Goal: Navigation & Orientation: Find specific page/section

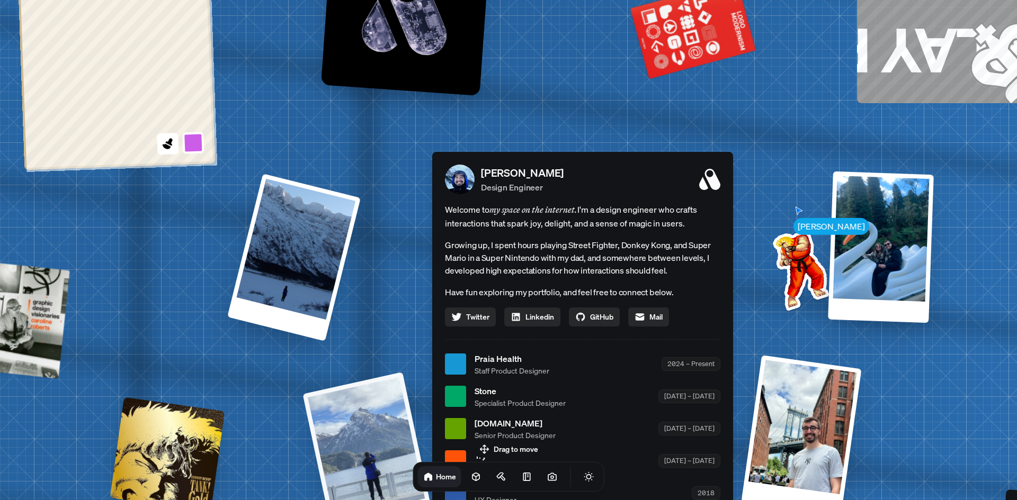
drag, startPoint x: 229, startPoint y: 279, endPoint x: 323, endPoint y: 378, distance: 136.3
click at [323, 378] on div "[PERSON_NAME] [PERSON_NAME] Design Engineer Welcome to my space on the internet…" at bounding box center [584, 364] width 1584 height 1387
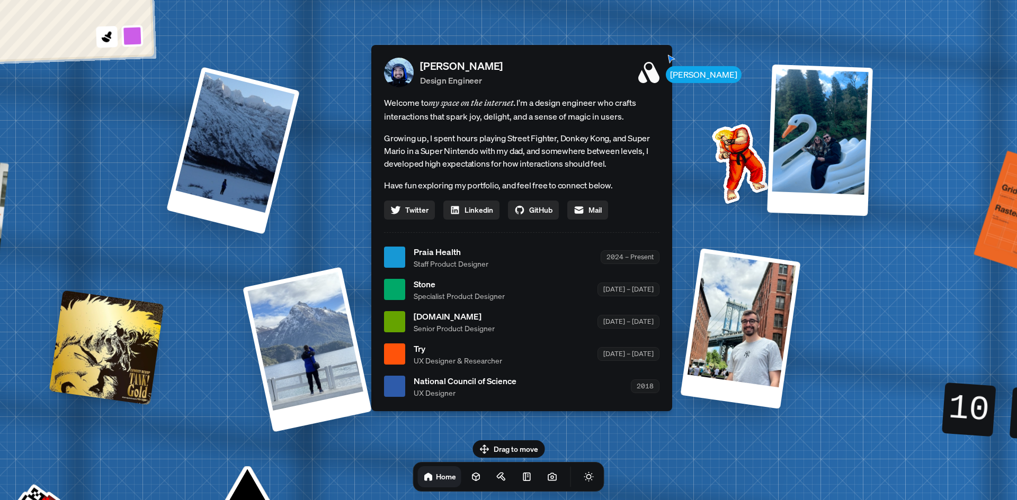
drag, startPoint x: 285, startPoint y: 365, endPoint x: 207, endPoint y: 282, distance: 113.9
click at [207, 282] on div "[PERSON_NAME] [PERSON_NAME] Design Engineer Welcome to my space on the internet…" at bounding box center [524, 257] width 1584 height 1387
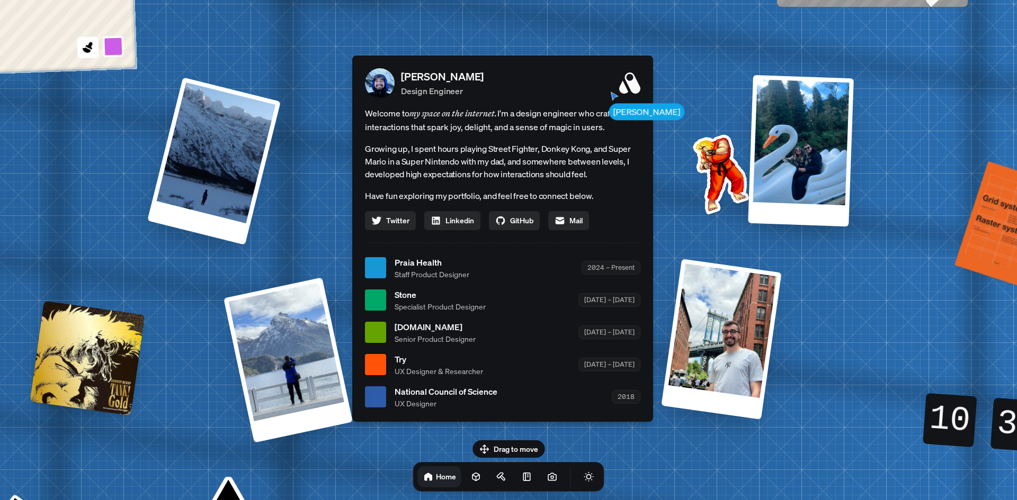
drag, startPoint x: 339, startPoint y: 206, endPoint x: 327, endPoint y: 219, distance: 18.0
click at [327, 219] on div "[PERSON_NAME] [PERSON_NAME] Design Engineer Welcome to my space on the internet…" at bounding box center [504, 268] width 1584 height 1387
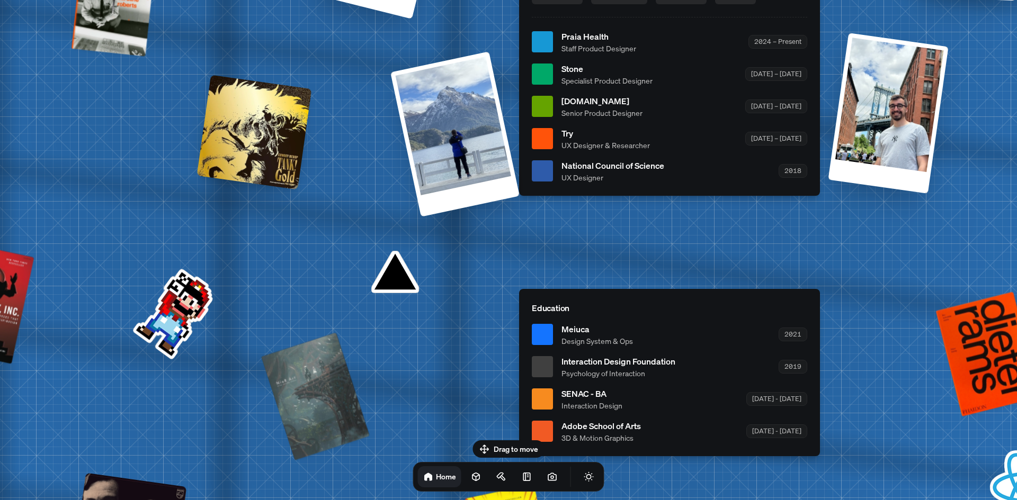
drag, startPoint x: 169, startPoint y: 402, endPoint x: 336, endPoint y: 176, distance: 281.0
click at [336, 176] on div "[PERSON_NAME] [PERSON_NAME] Design Engineer Welcome to my space on the internet…" at bounding box center [671, 42] width 1584 height 1387
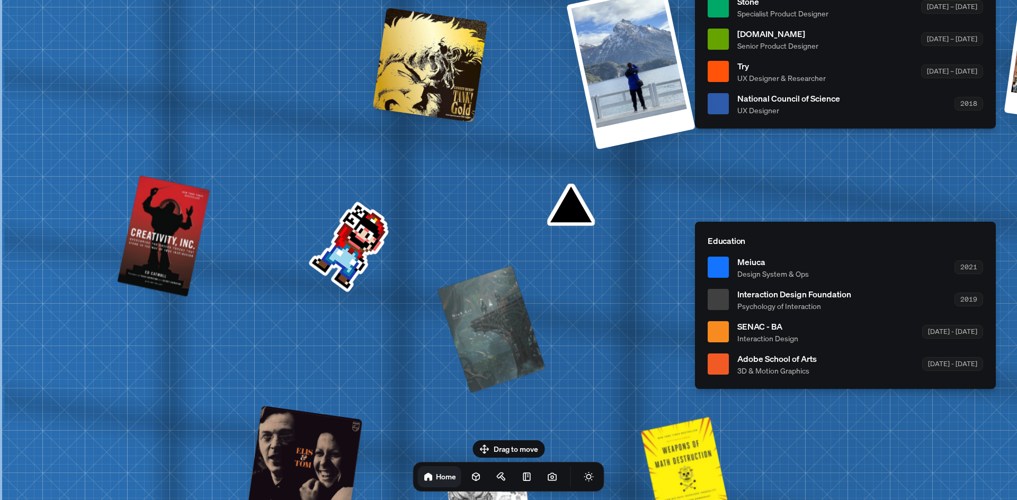
drag, startPoint x: 259, startPoint y: 282, endPoint x: 499, endPoint y: 196, distance: 254.8
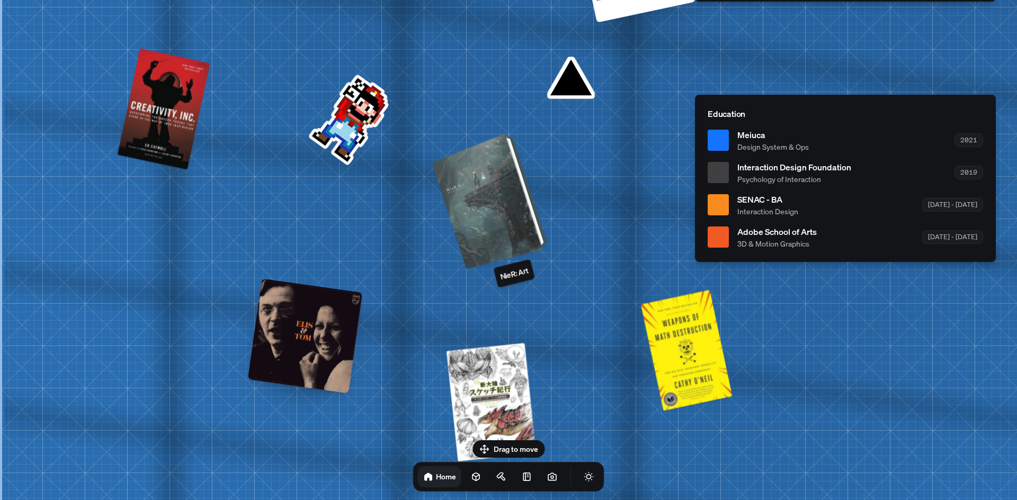
drag, startPoint x: 398, startPoint y: 282, endPoint x: 405, endPoint y: 192, distance: 90.8
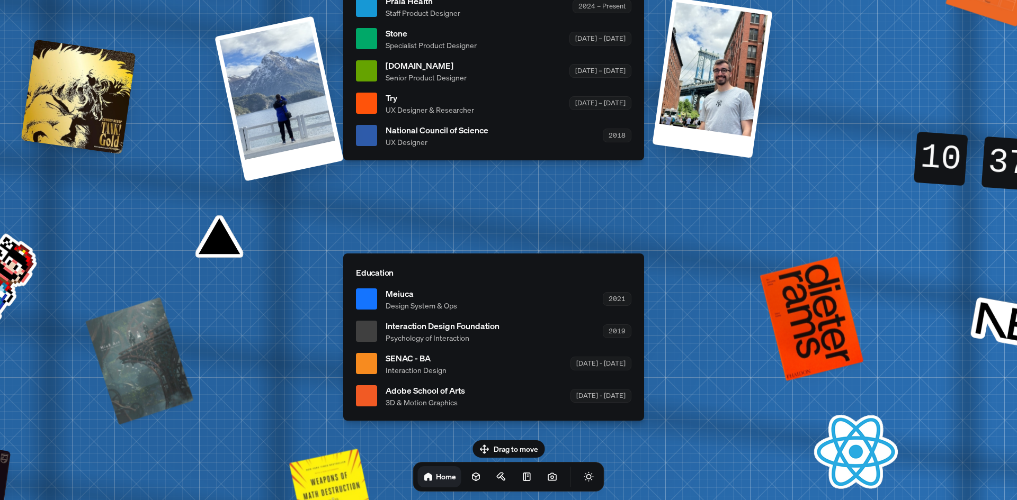
drag, startPoint x: 365, startPoint y: 254, endPoint x: 7, endPoint y: 423, distance: 395.1
click at [0, 427] on div "[PERSON_NAME] [PERSON_NAME] Design Engineer Welcome to my space on the internet…" at bounding box center [495, 6] width 1584 height 1387
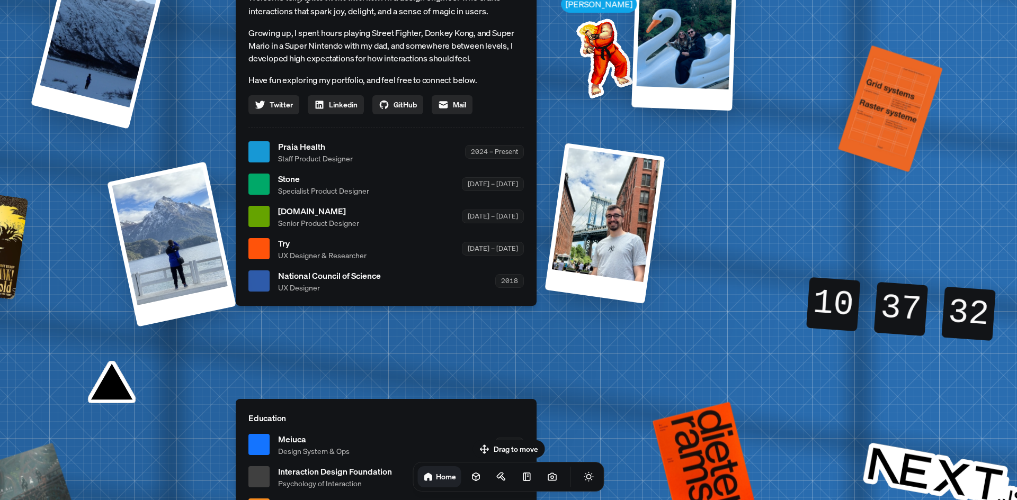
drag, startPoint x: 298, startPoint y: 270, endPoint x: 201, endPoint y: 421, distance: 179.8
click at [201, 421] on div "[PERSON_NAME] [PERSON_NAME] Design Engineer Welcome to my space on the internet…" at bounding box center [388, 152] width 1584 height 1387
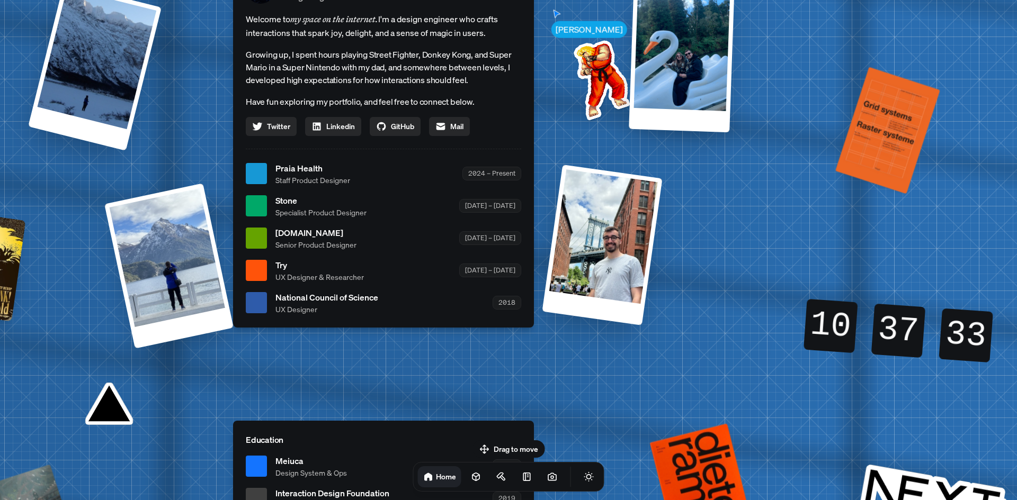
drag, startPoint x: 226, startPoint y: 357, endPoint x: 222, endPoint y: 437, distance: 80.6
click at [222, 437] on div "[PERSON_NAME] [PERSON_NAME] Design Engineer Welcome to my space on the internet…" at bounding box center [385, 174] width 1584 height 1387
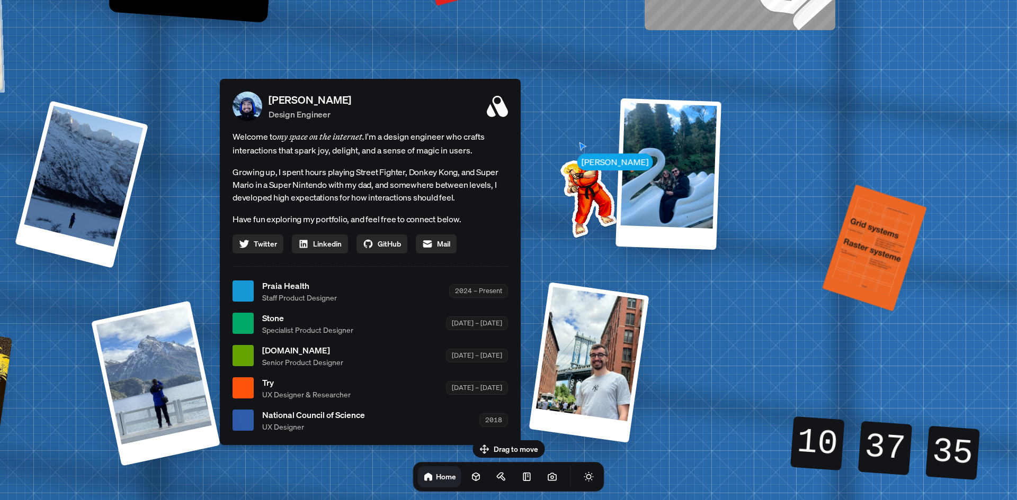
drag, startPoint x: 594, startPoint y: 178, endPoint x: 567, endPoint y: 251, distance: 77.7
click at [571, 249] on img at bounding box center [586, 195] width 107 height 107
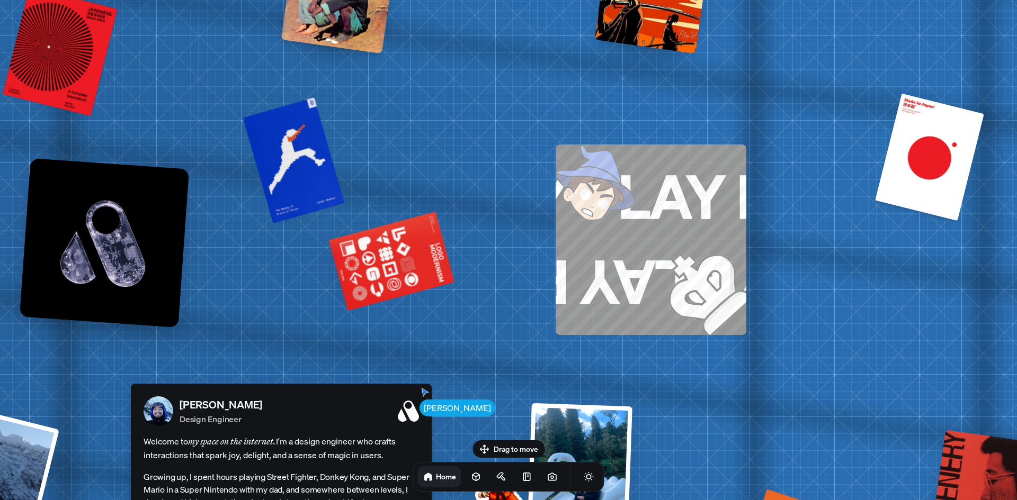
drag, startPoint x: 547, startPoint y: 122, endPoint x: 465, endPoint y: 370, distance: 261.1
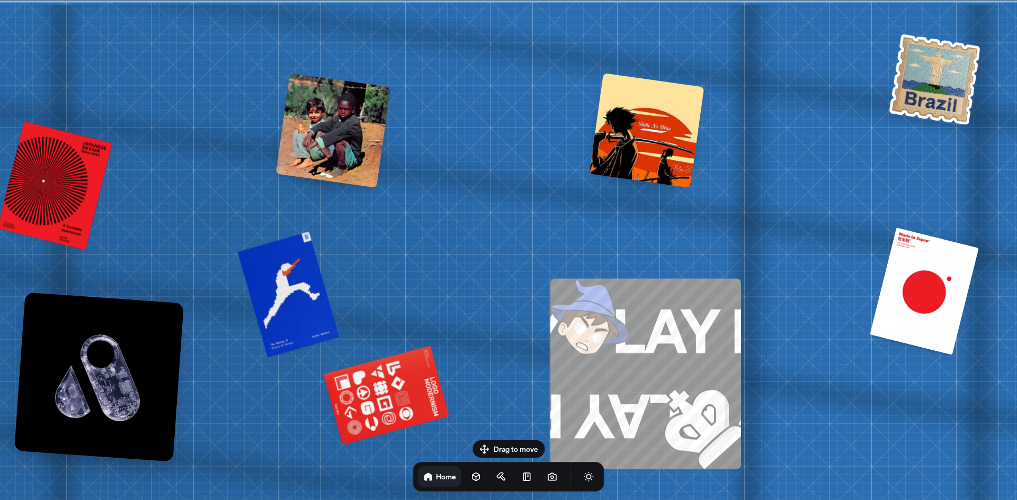
drag, startPoint x: 493, startPoint y: 220, endPoint x: 494, endPoint y: 415, distance: 194.9
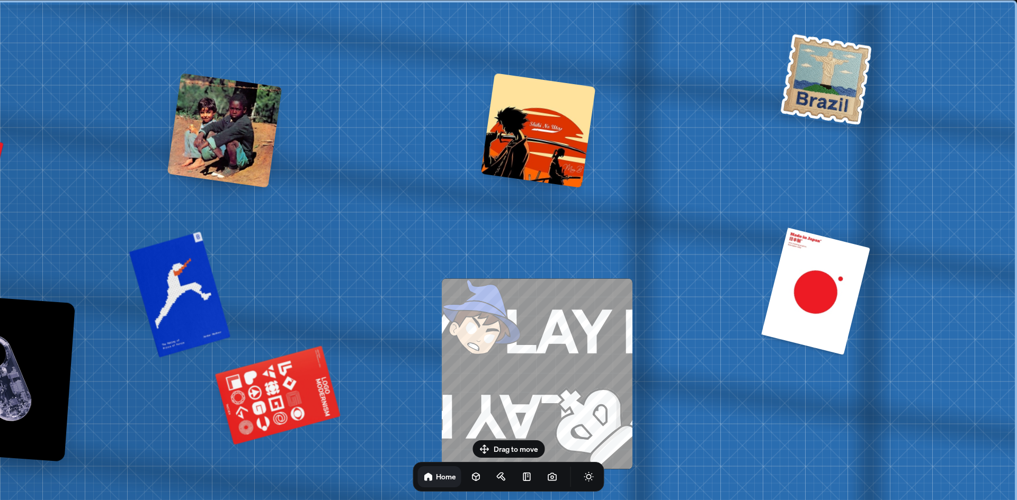
drag, startPoint x: 755, startPoint y: 271, endPoint x: 560, endPoint y: 272, distance: 194.9
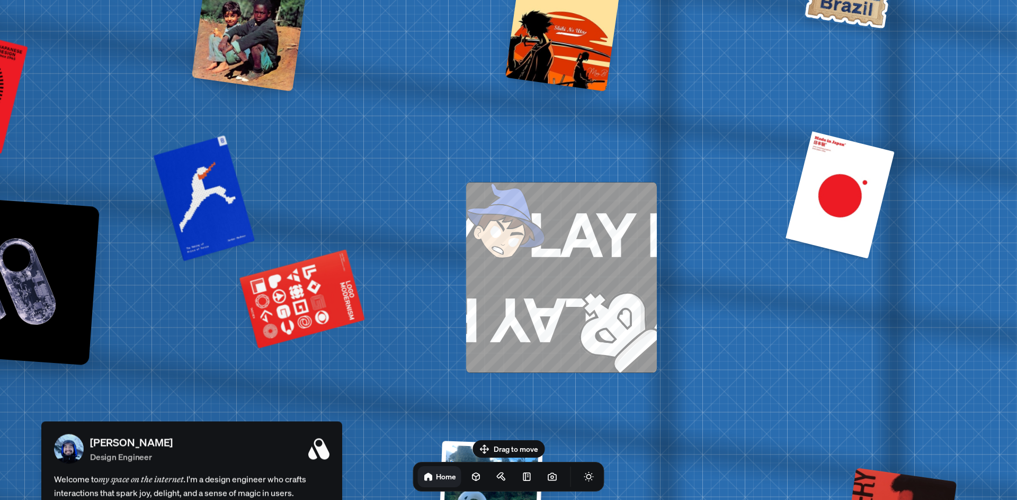
drag, startPoint x: 563, startPoint y: 202, endPoint x: 586, endPoint y: 154, distance: 53.8
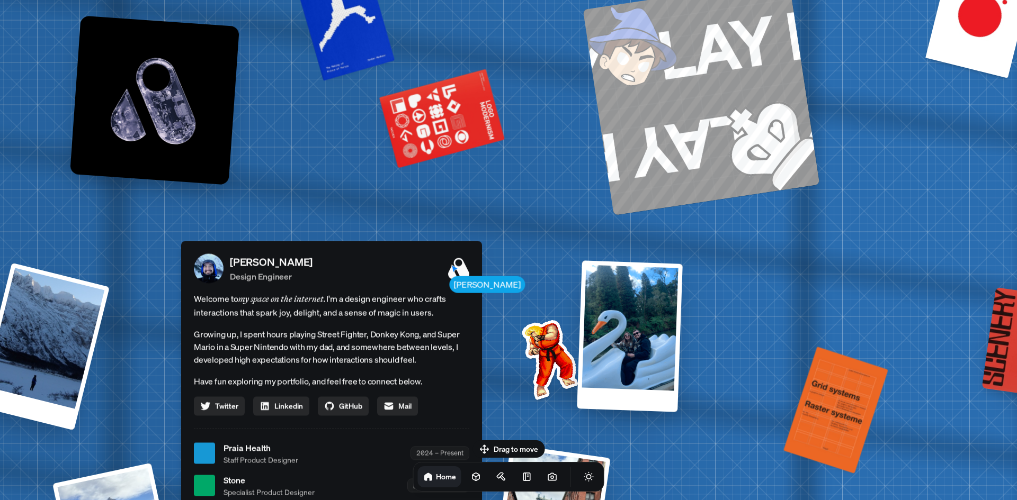
drag, startPoint x: 689, startPoint y: 343, endPoint x: 770, endPoint y: 240, distance: 130.8
click at [770, 240] on div "[PERSON_NAME] [PERSON_NAME] Design Engineer Welcome to my space on the internet…" at bounding box center [333, 453] width 1584 height 1387
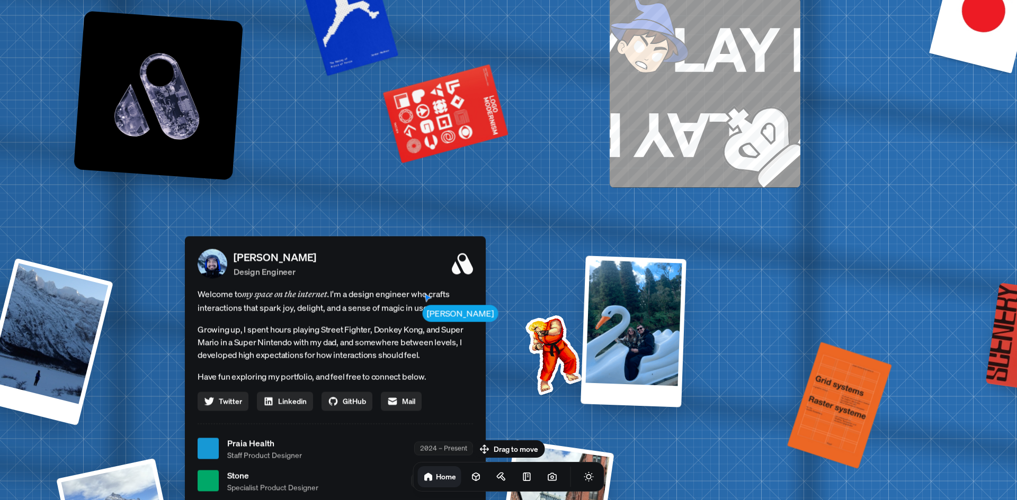
click at [725, 159] on img at bounding box center [741, 125] width 119 height 123
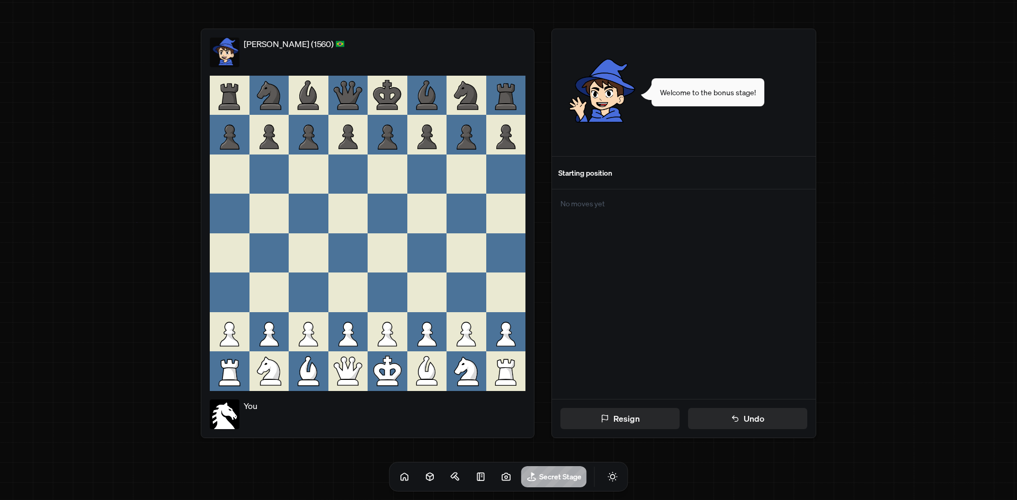
click at [913, 228] on main "[PERSON_NAME] (1560) You Resign Undo Welcome to the bonus stage! Starting posit…" at bounding box center [508, 250] width 1017 height 500
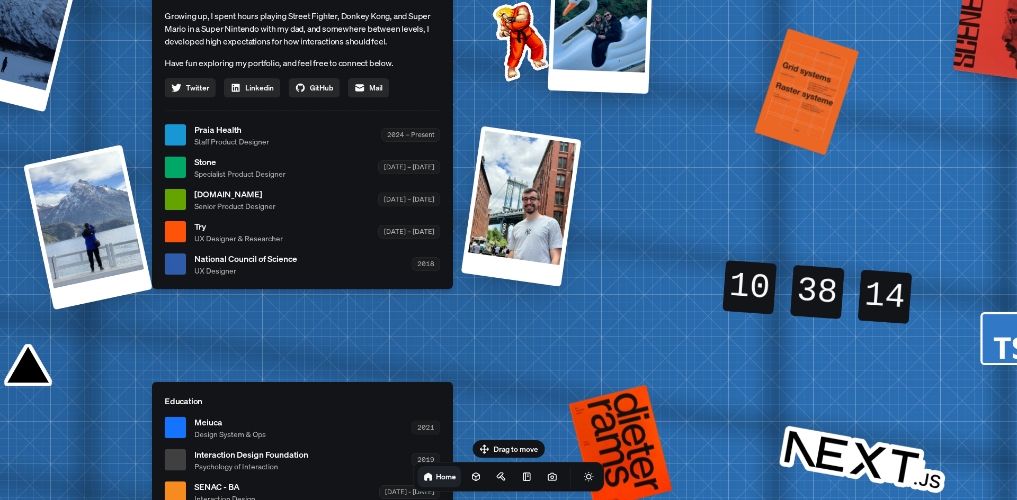
drag, startPoint x: 797, startPoint y: 304, endPoint x: 468, endPoint y: 176, distance: 353.4
click at [468, 176] on div "[PERSON_NAME] [PERSON_NAME] Design Engineer Welcome to my space on the internet…" at bounding box center [304, 135] width 1584 height 1387
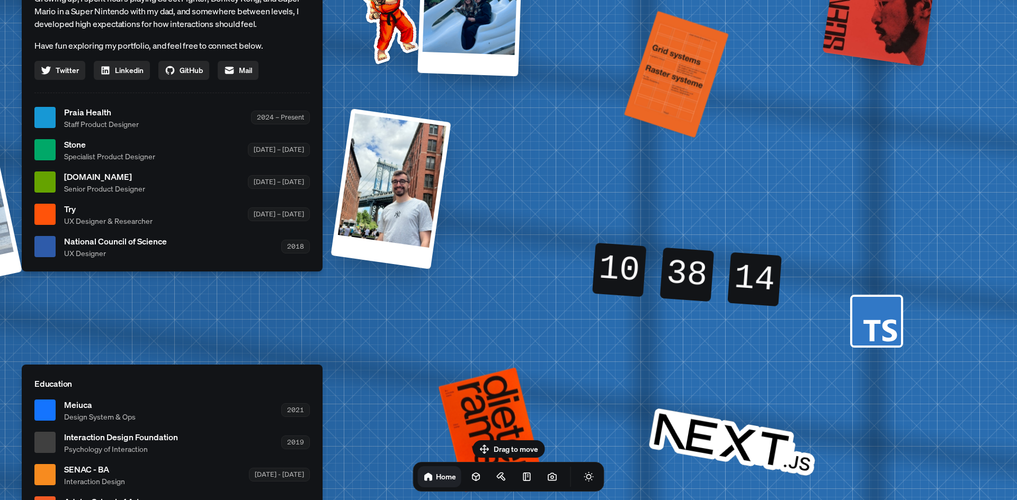
drag, startPoint x: 651, startPoint y: 336, endPoint x: 471, endPoint y: 271, distance: 192.0
click at [479, 271] on div "[PERSON_NAME] [PERSON_NAME] Design Engineer Welcome to my space on the internet…" at bounding box center [174, 117] width 1584 height 1387
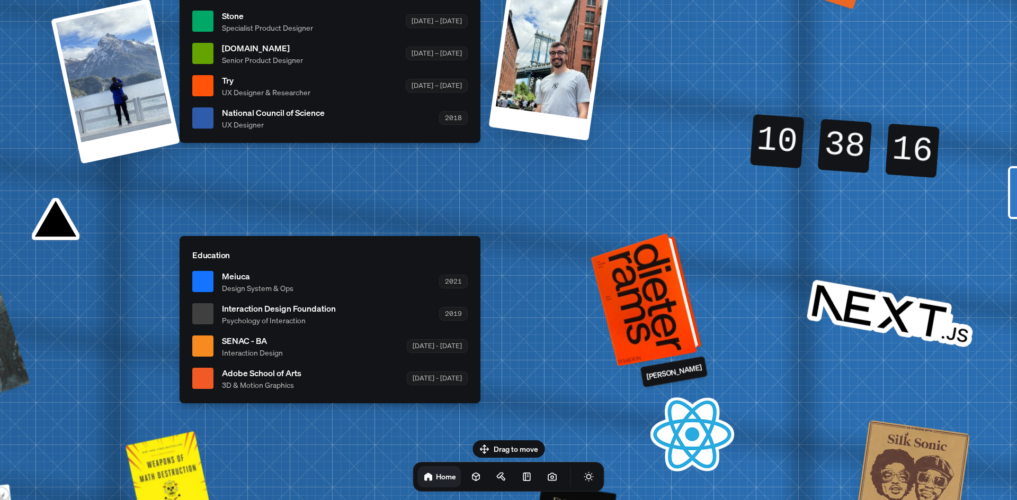
drag, startPoint x: 521, startPoint y: 333, endPoint x: 680, endPoint y: 239, distance: 185.4
click at [680, 239] on div at bounding box center [648, 299] width 103 height 128
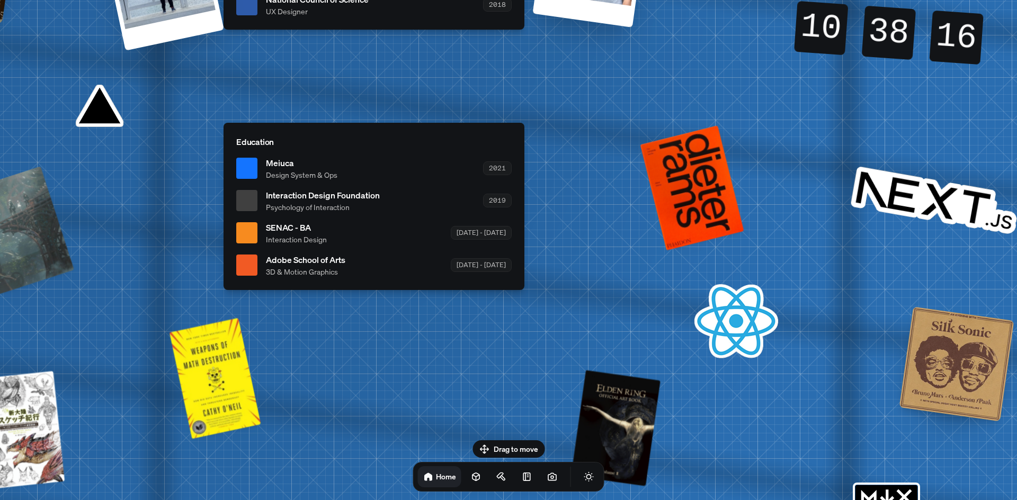
drag, startPoint x: 540, startPoint y: 348, endPoint x: 583, endPoint y: 266, distance: 92.6
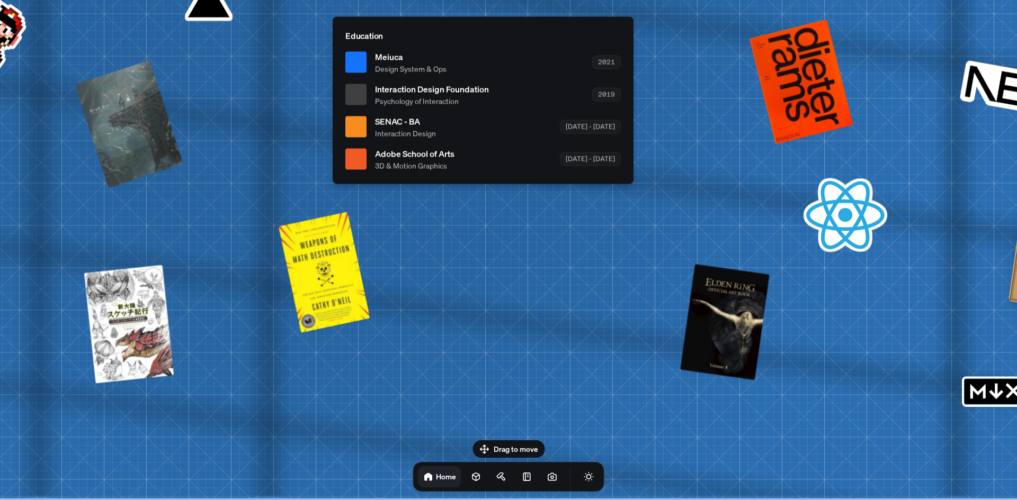
drag, startPoint x: 572, startPoint y: 241, endPoint x: 679, endPoint y: 120, distance: 161.7
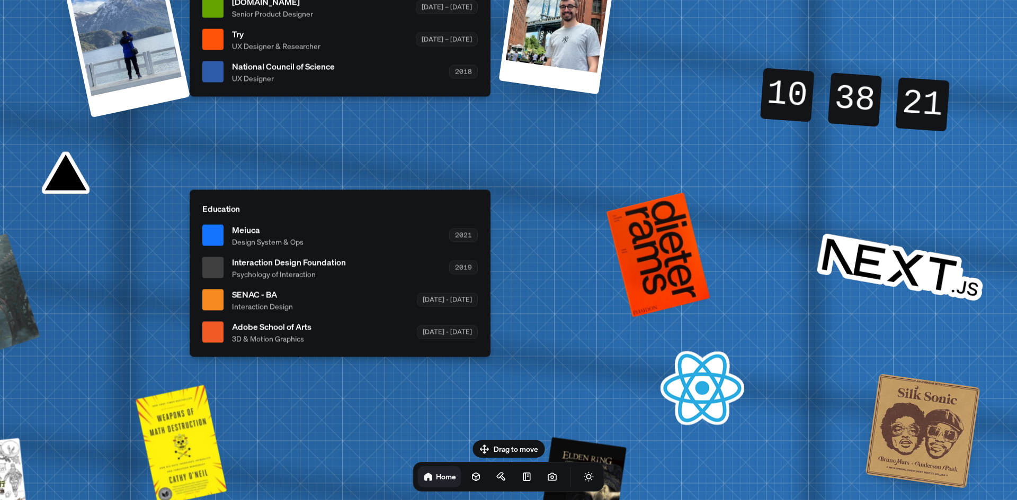
drag, startPoint x: 573, startPoint y: 312, endPoint x: 465, endPoint y: 443, distance: 169.6
click at [459, 0] on html "[PERSON_NAME] [PERSON_NAME] Design Engineer Welcome to my space on the internet…" at bounding box center [508, 0] width 1017 height 0
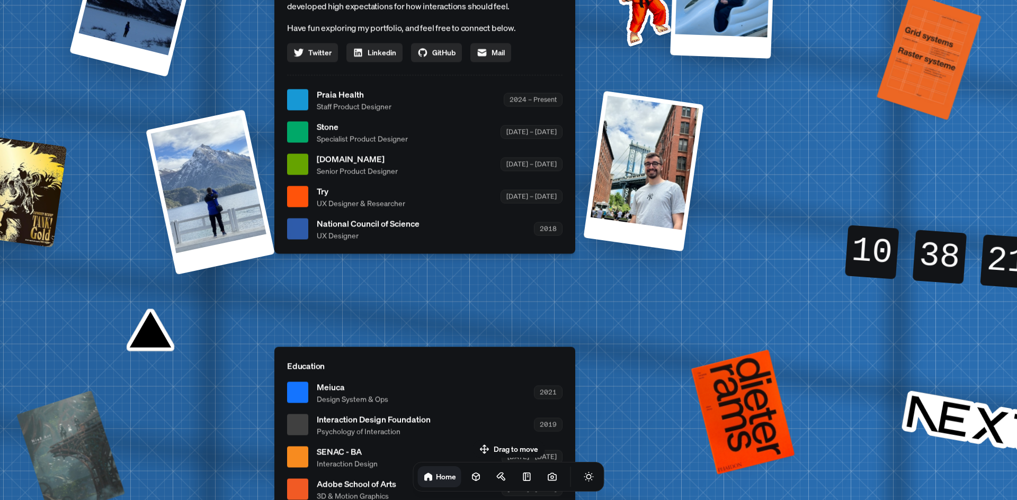
drag, startPoint x: 538, startPoint y: 254, endPoint x: 633, endPoint y: 433, distance: 202.8
click at [631, 426] on div "[PERSON_NAME] [PERSON_NAME] Design Engineer Welcome to my space on the internet…" at bounding box center [427, 99] width 1584 height 1387
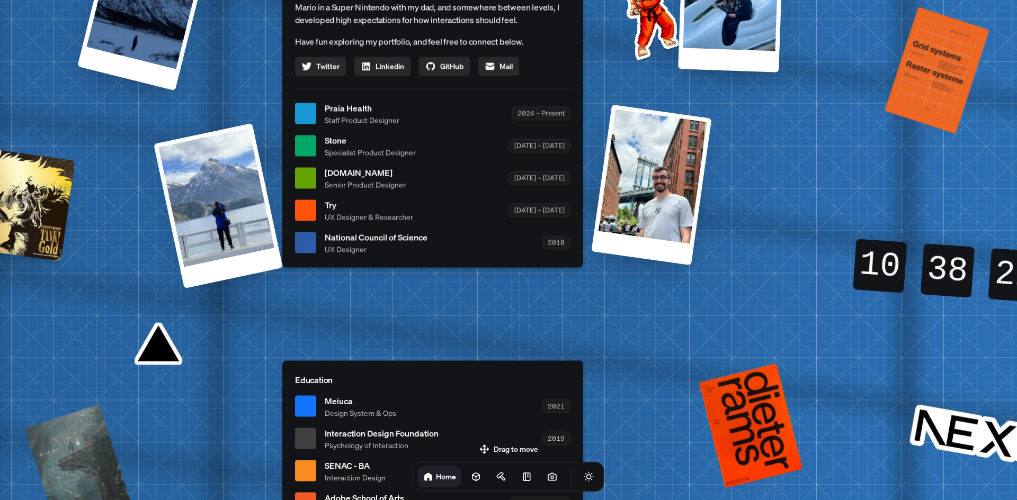
click at [0, 0] on icon "Toggle Audio" at bounding box center [0, 0] width 0 height 0
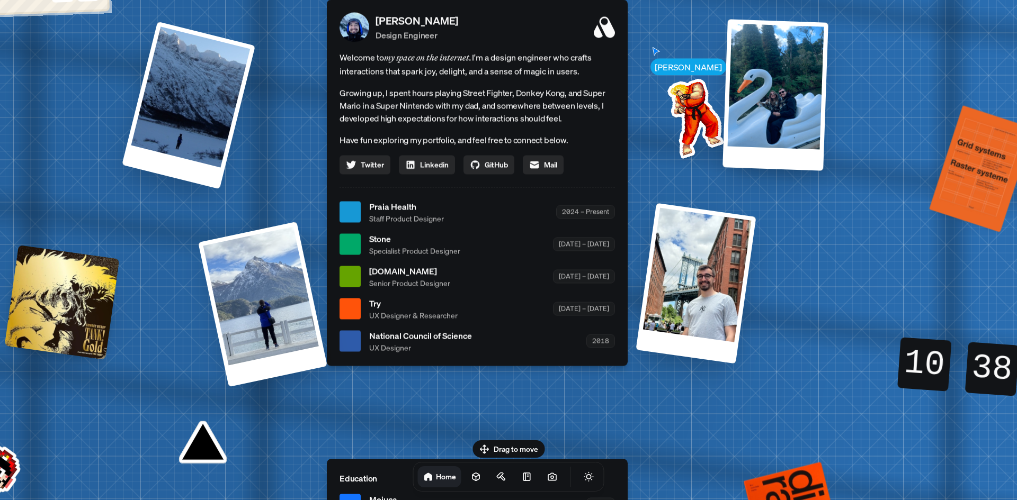
drag, startPoint x: 634, startPoint y: 353, endPoint x: 678, endPoint y: 449, distance: 105.0
click at [679, 446] on div "[PERSON_NAME] [PERSON_NAME] Design Engineer Welcome to my space on the internet…" at bounding box center [479, 212] width 1584 height 1387
click at [0, 0] on icon "Toggle Audio" at bounding box center [0, 0] width 0 height 0
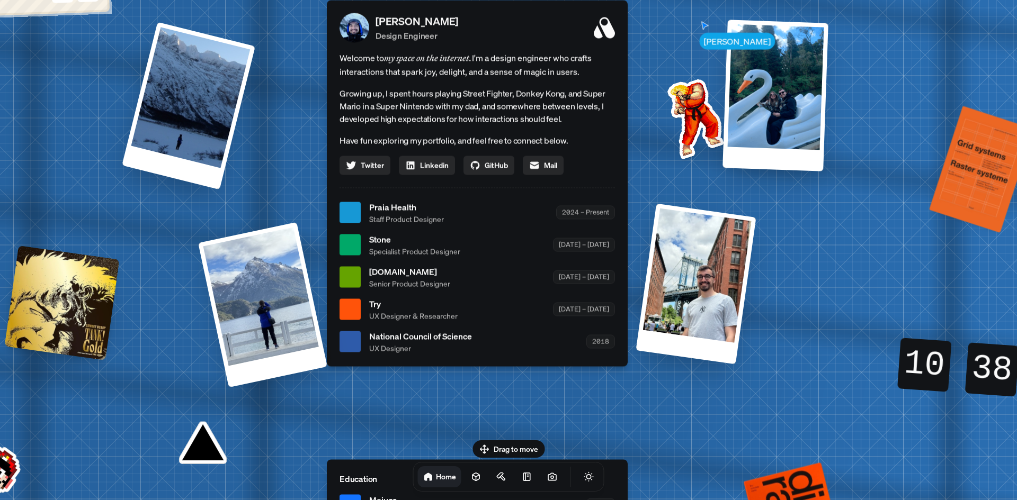
click at [0, 0] on icon "Toggle Audio" at bounding box center [0, 0] width 0 height 0
click at [578, 486] on button "Toggle Theme" at bounding box center [588, 477] width 21 height 21
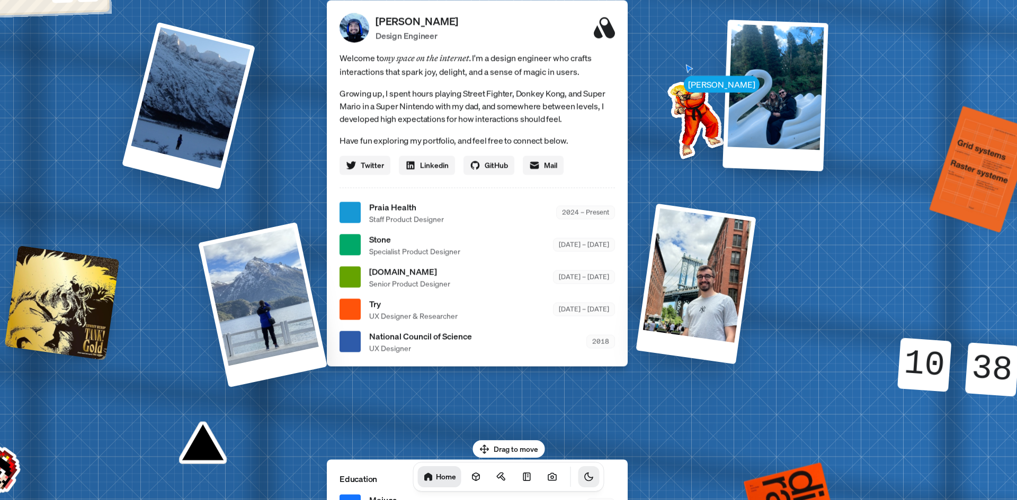
click at [578, 485] on button "Toggle Theme" at bounding box center [588, 477] width 21 height 21
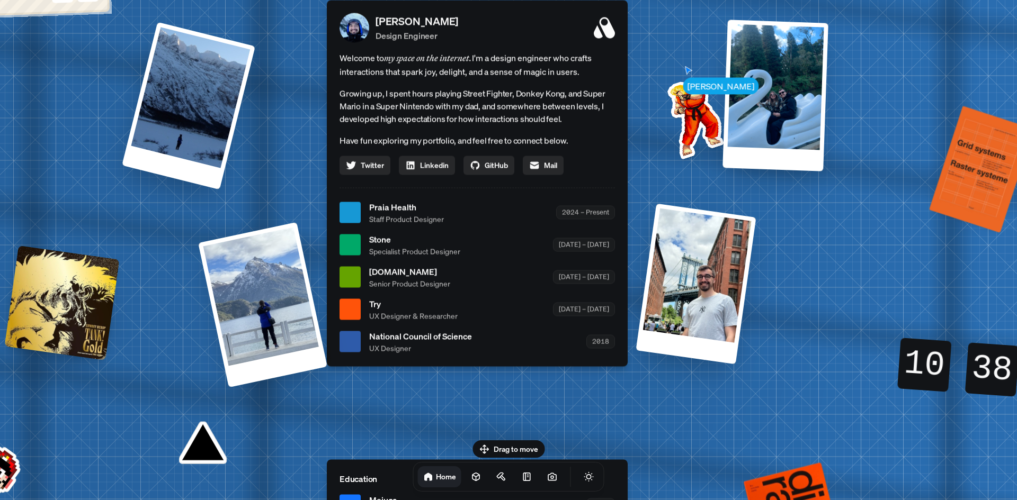
drag, startPoint x: 595, startPoint y: 482, endPoint x: 588, endPoint y: 482, distance: 6.9
click at [0, 0] on button "Toggle Audio" at bounding box center [0, 0] width 0 height 0
click at [584, 481] on icon "Toggle Theme" at bounding box center [588, 477] width 9 height 9
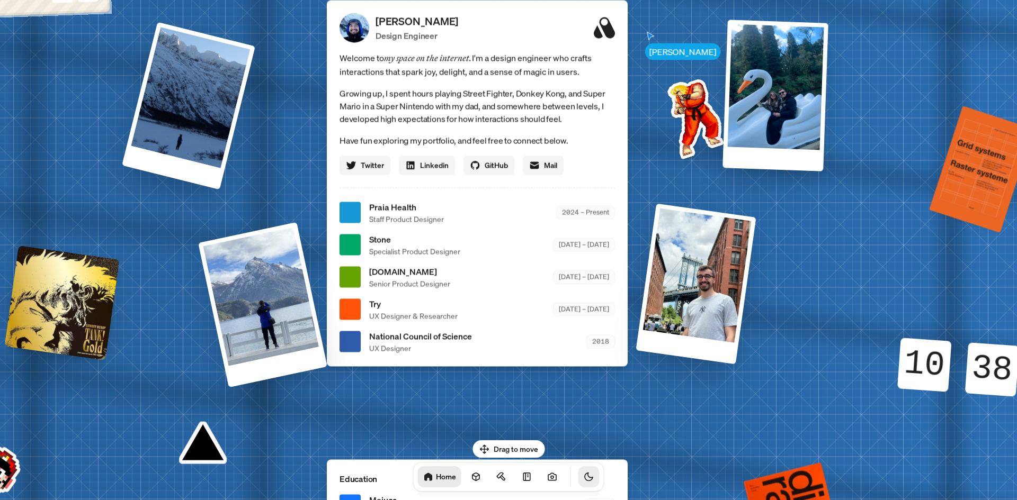
click at [585, 481] on icon "Toggle Theme" at bounding box center [589, 477] width 8 height 8
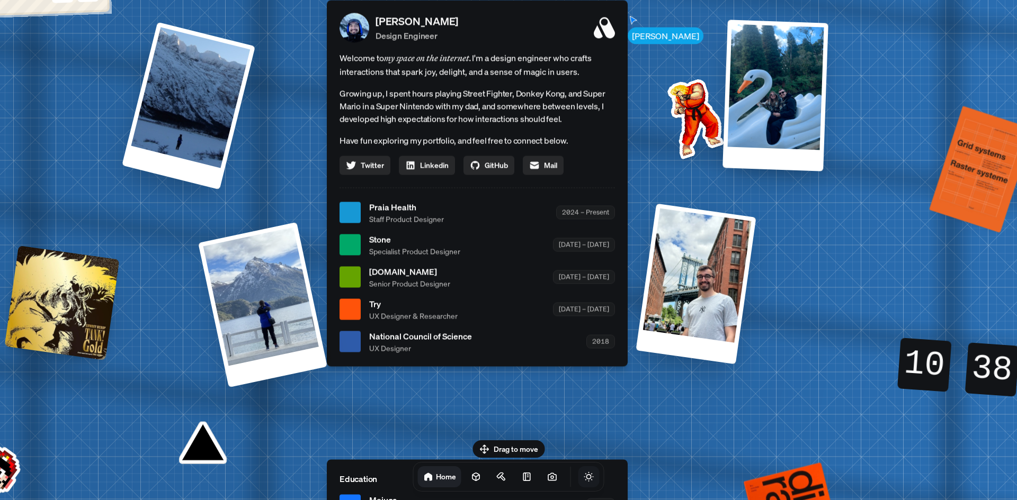
click at [584, 481] on icon "Toggle Theme" at bounding box center [588, 477] width 9 height 9
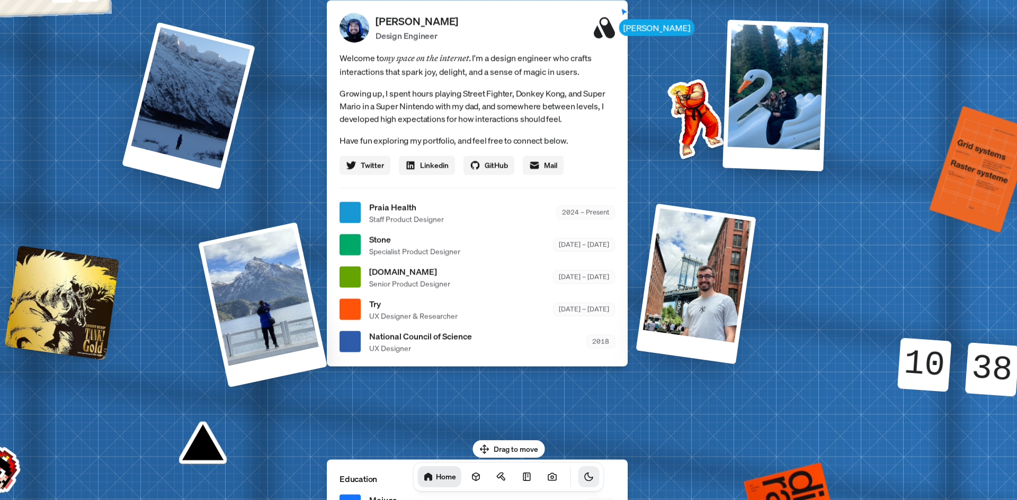
click at [585, 481] on icon "Toggle Theme" at bounding box center [589, 477] width 8 height 8
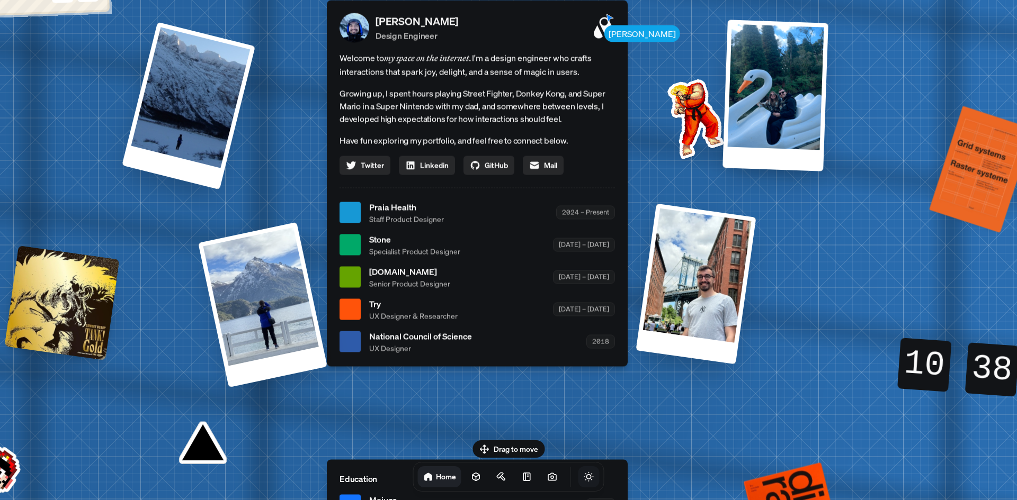
click at [584, 481] on icon "Toggle Theme" at bounding box center [588, 477] width 9 height 9
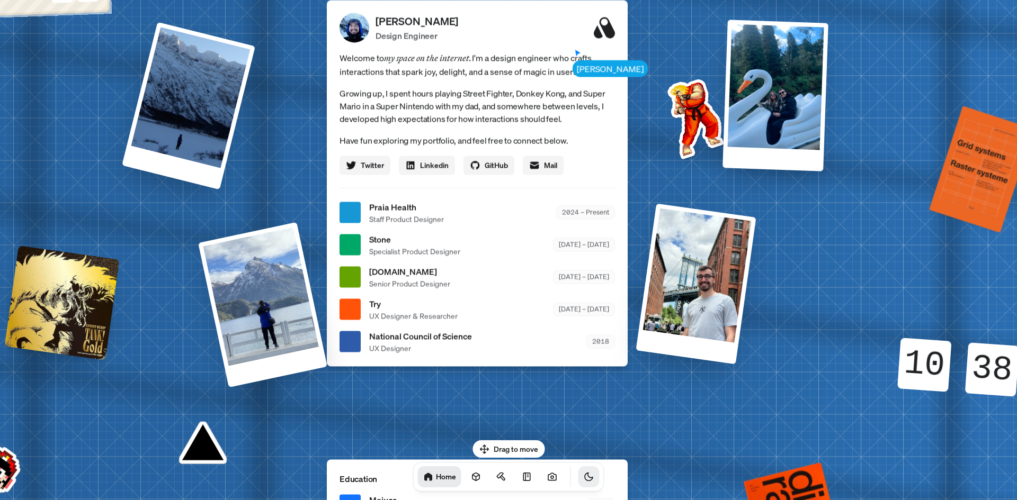
click at [585, 481] on icon "Toggle Theme" at bounding box center [589, 477] width 8 height 8
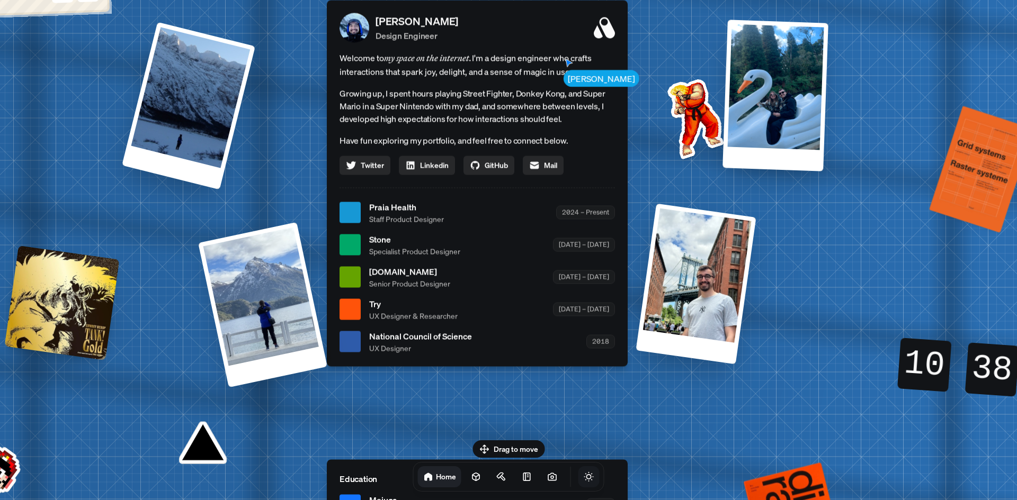
click at [584, 480] on icon "Toggle Theme" at bounding box center [589, 477] width 11 height 11
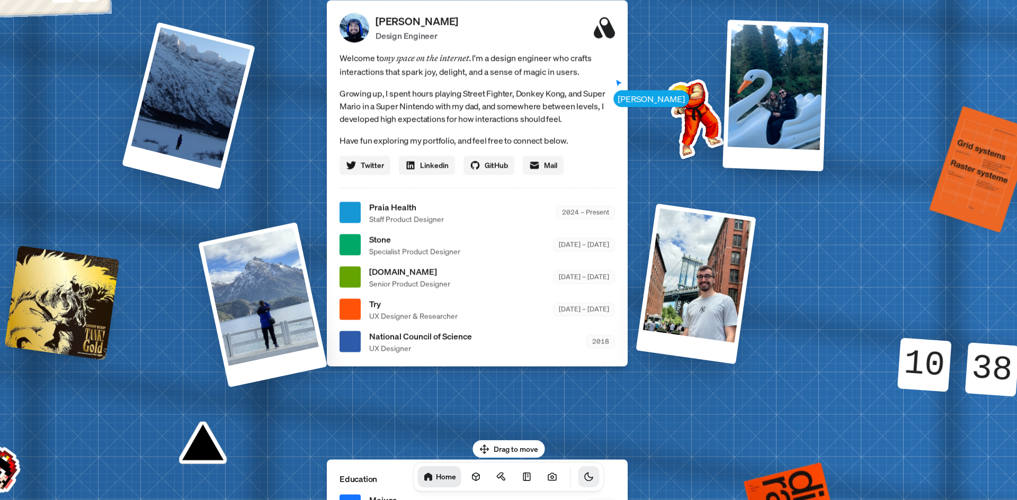
click at [584, 480] on icon "Toggle Theme" at bounding box center [589, 477] width 11 height 11
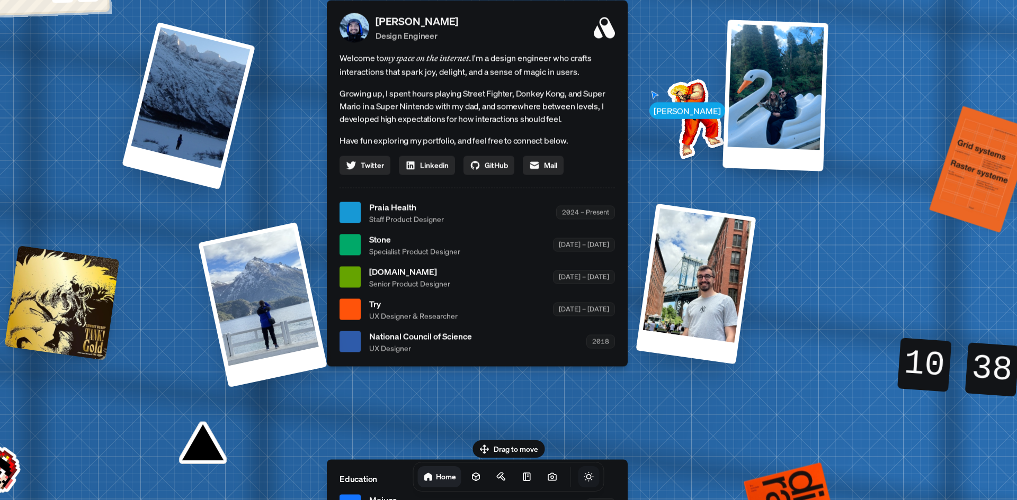
click at [584, 480] on icon "Toggle Theme" at bounding box center [589, 477] width 11 height 11
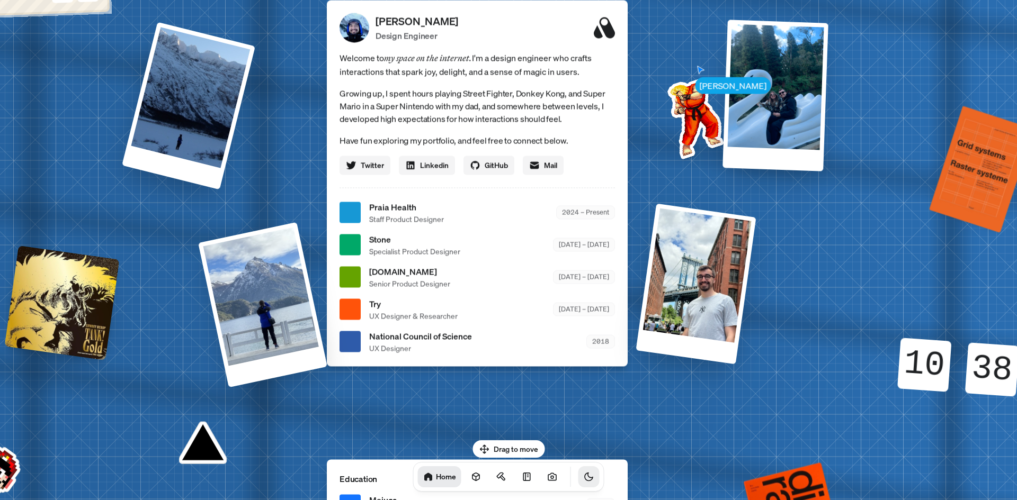
click at [584, 480] on icon "Toggle Theme" at bounding box center [589, 477] width 11 height 11
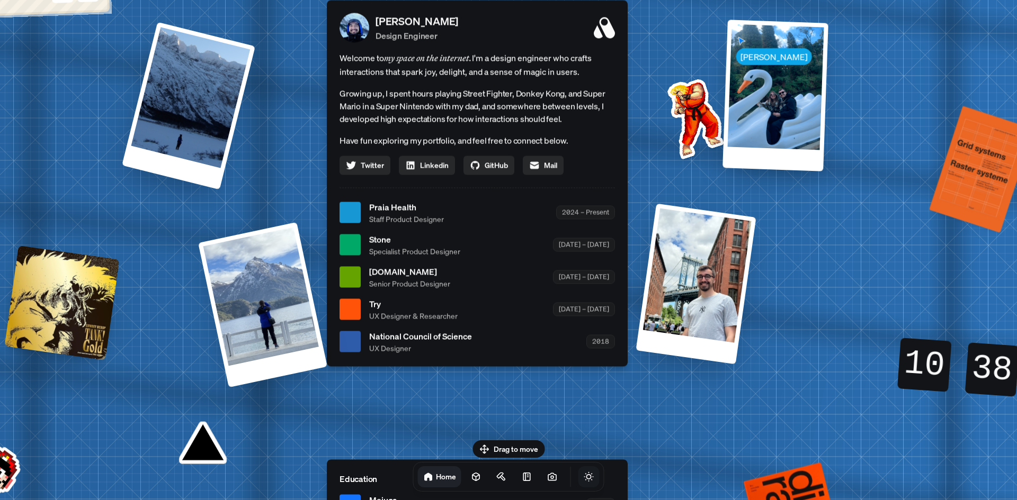
click at [584, 480] on icon "Toggle Theme" at bounding box center [589, 477] width 11 height 11
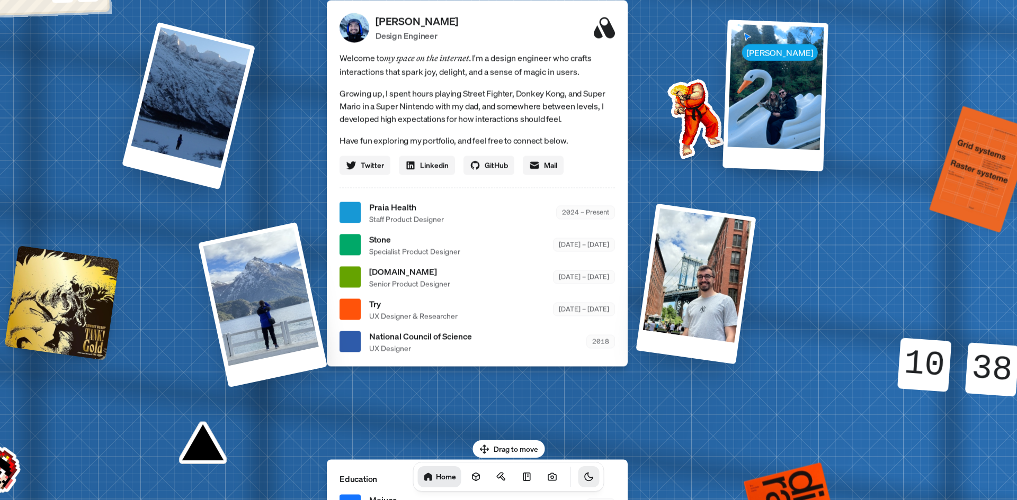
click at [584, 480] on icon "Toggle Theme" at bounding box center [589, 477] width 11 height 11
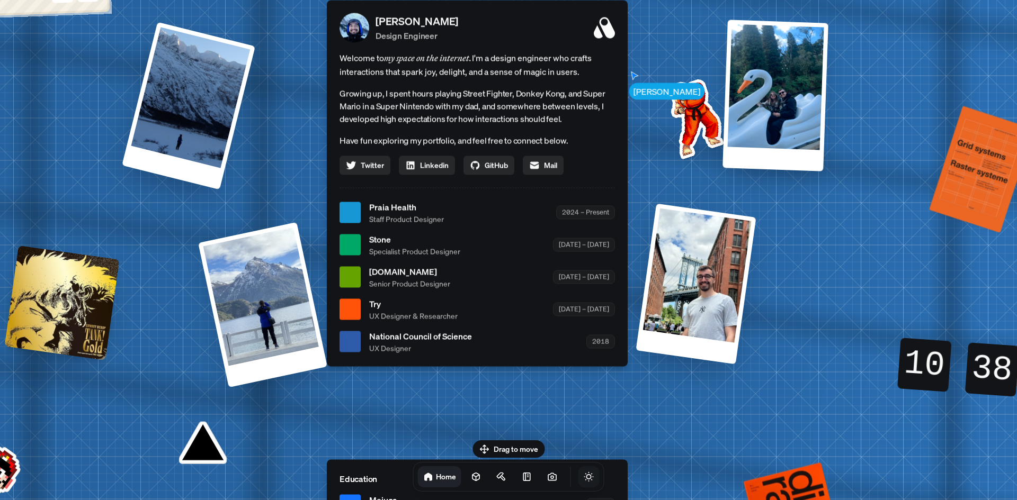
click at [584, 479] on icon "Toggle Theme" at bounding box center [588, 477] width 9 height 9
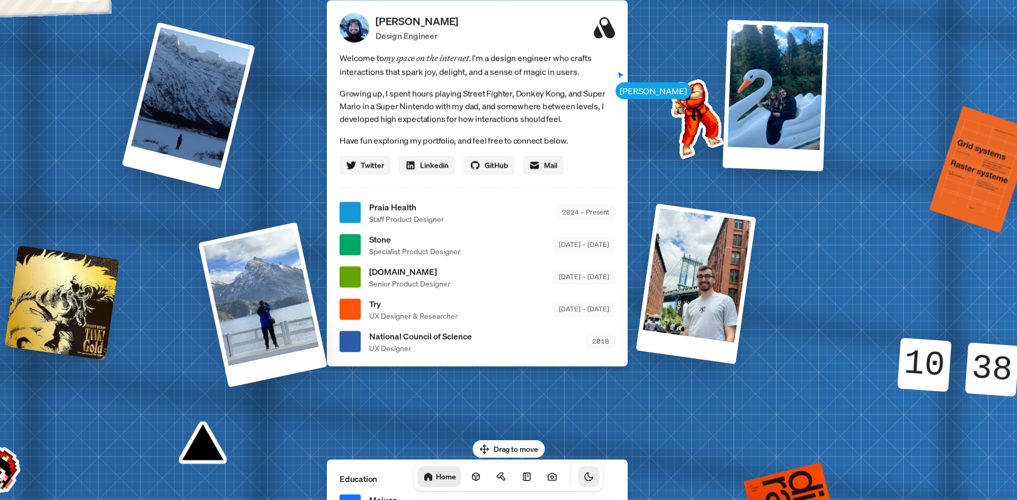
click at [584, 479] on icon "Toggle Theme" at bounding box center [589, 477] width 11 height 11
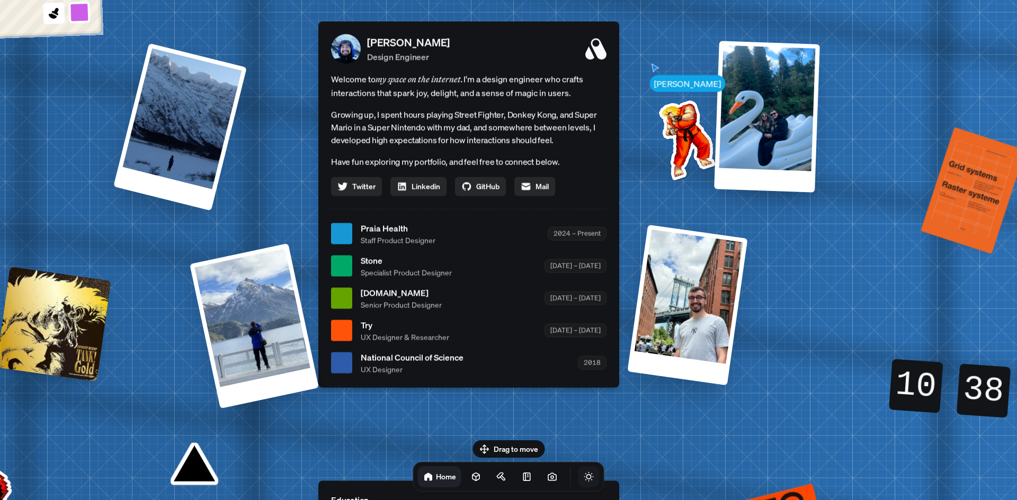
drag, startPoint x: 523, startPoint y: 402, endPoint x: 514, endPoint y: 438, distance: 37.6
click at [514, 438] on div "[PERSON_NAME] [PERSON_NAME] Design Engineer Welcome to my space on the internet…" at bounding box center [471, 233] width 1584 height 1387
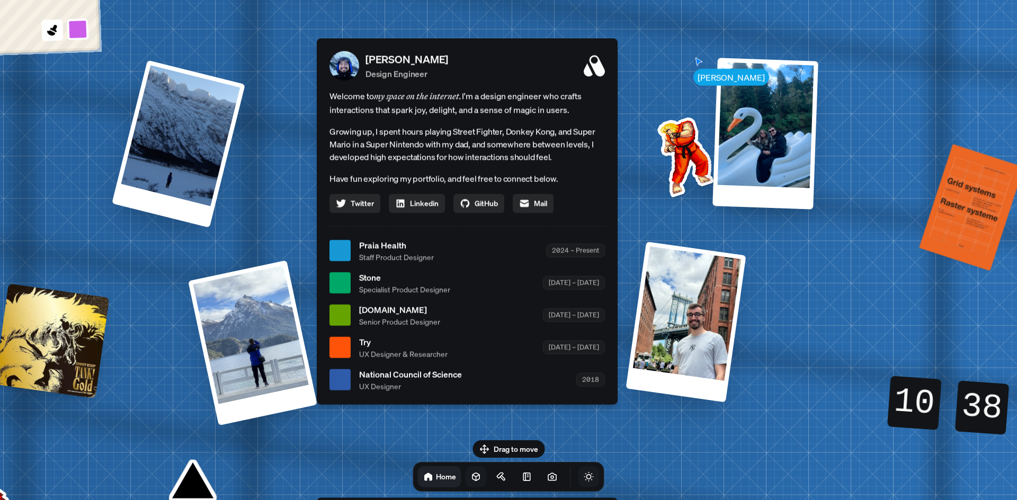
click at [472, 475] on icon at bounding box center [475, 477] width 7 height 8
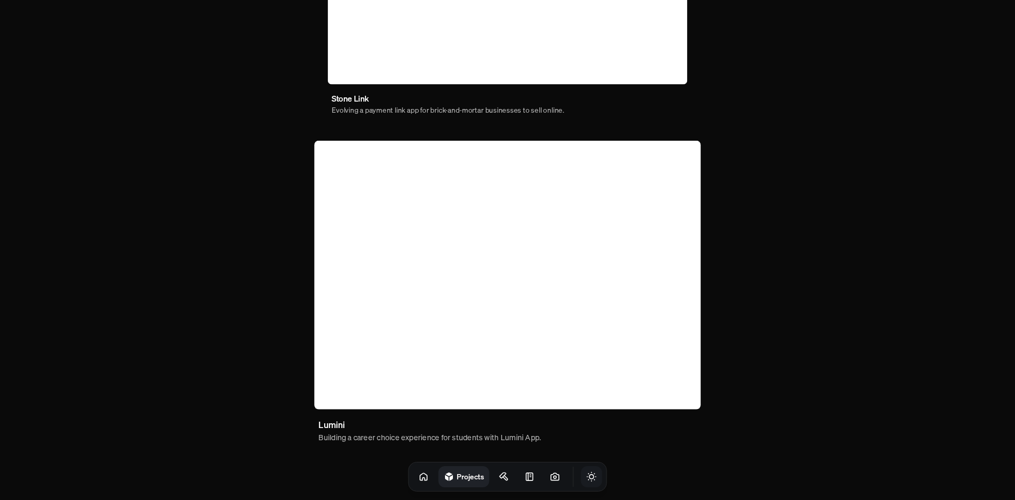
scroll to position [592, 0]
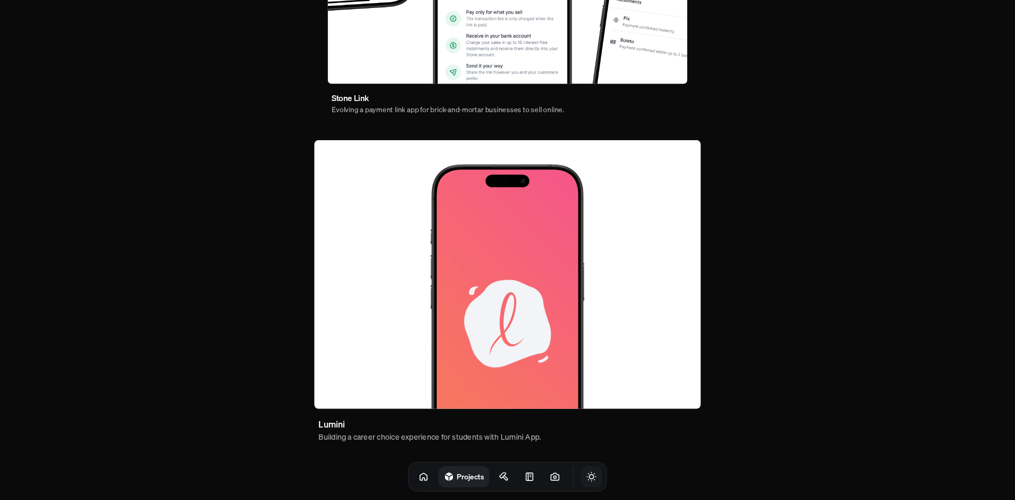
click at [366, 238] on img at bounding box center [507, 274] width 387 height 269
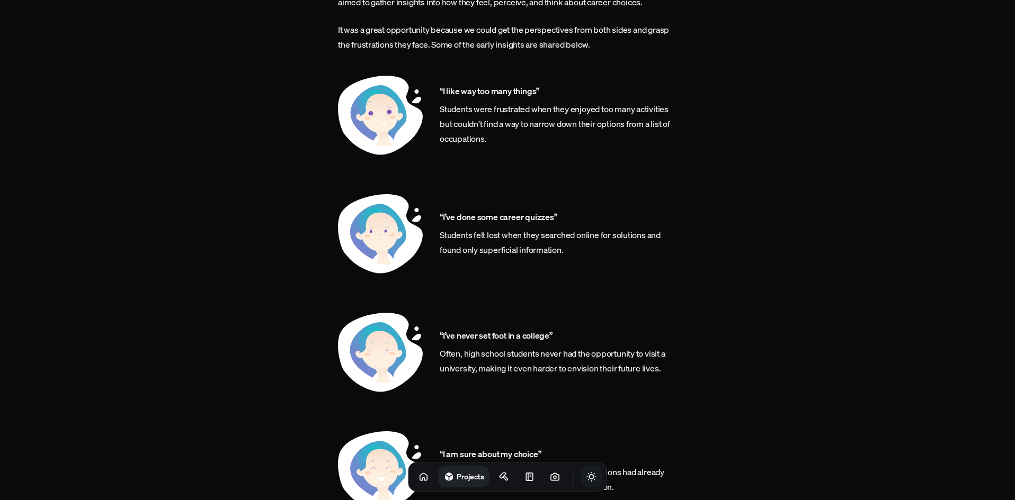
scroll to position [1271, 0]
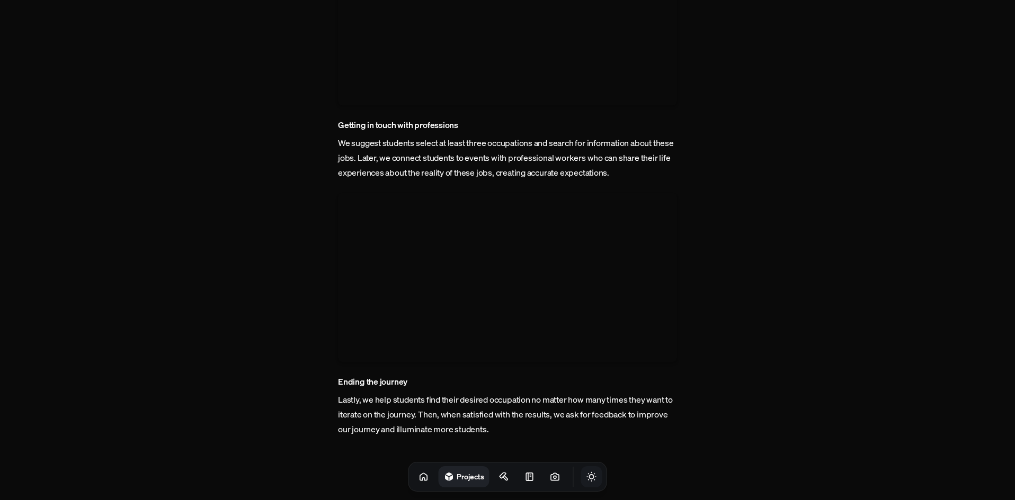
scroll to position [592, 0]
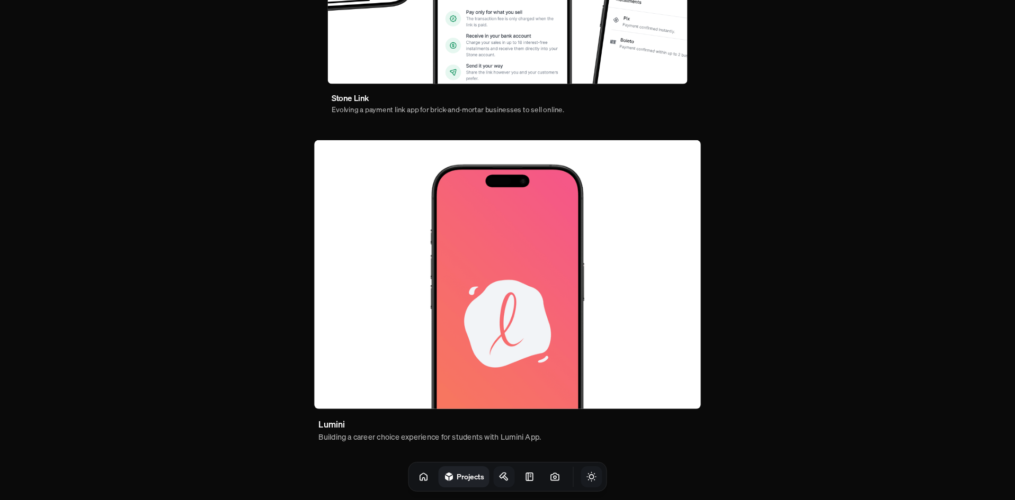
click at [499, 480] on icon at bounding box center [504, 477] width 11 height 11
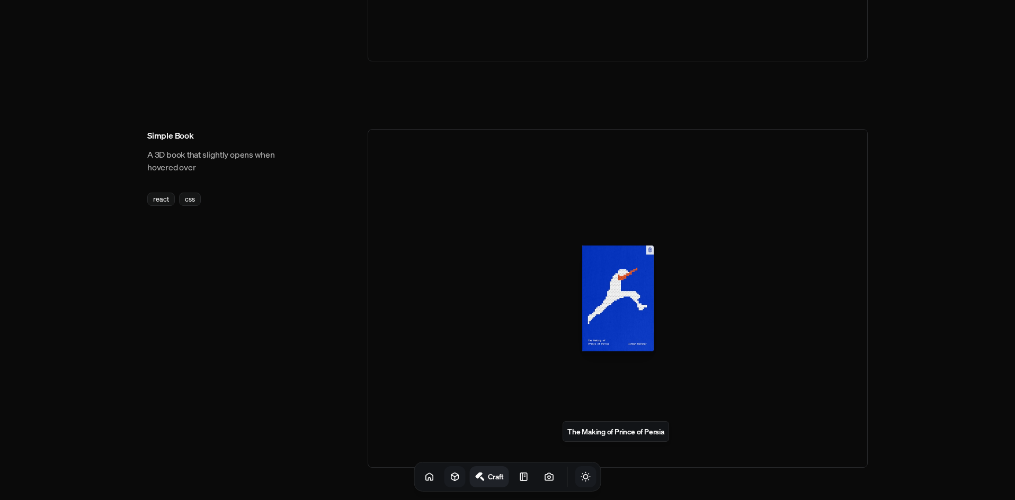
scroll to position [741, 0]
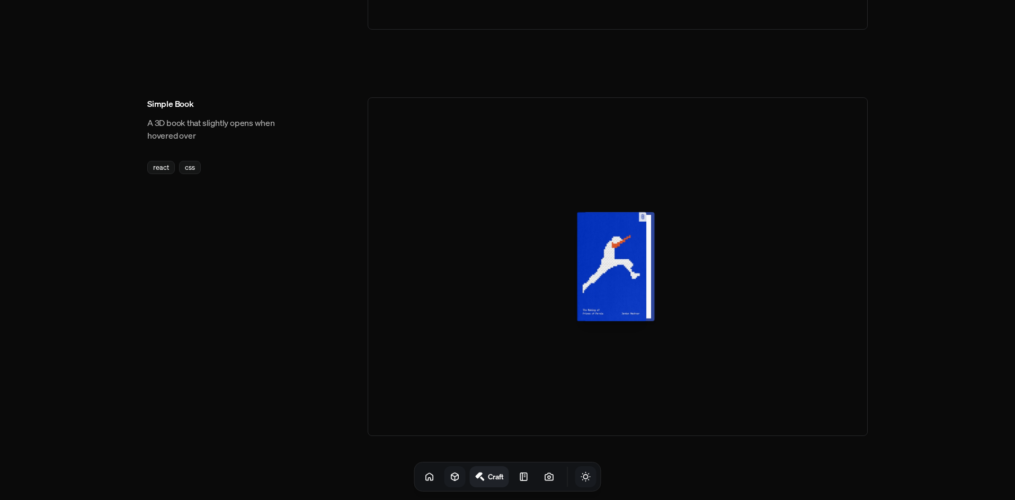
click at [626, 302] on div at bounding box center [615, 266] width 69 height 109
click at [636, 305] on div at bounding box center [615, 266] width 69 height 109
click at [630, 306] on div at bounding box center [615, 266] width 69 height 109
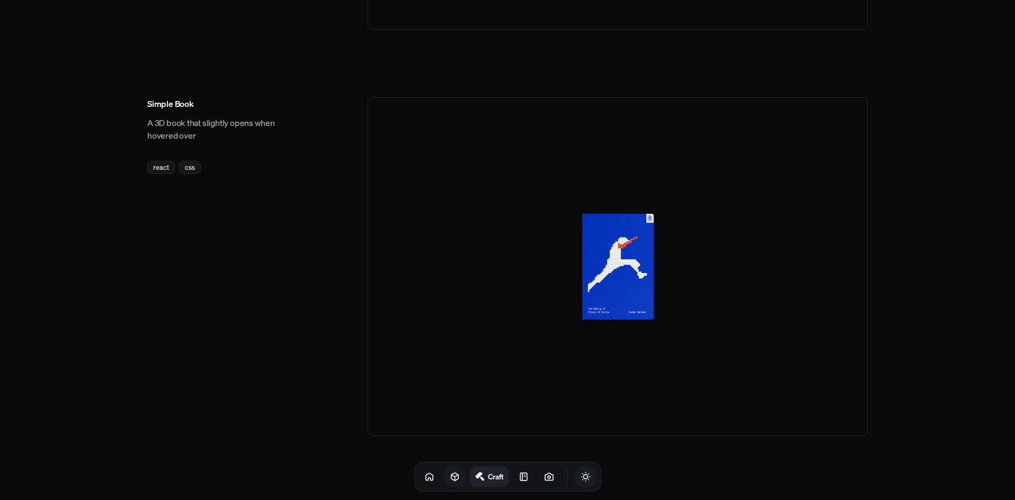
click at [646, 377] on div at bounding box center [618, 266] width 500 height 339
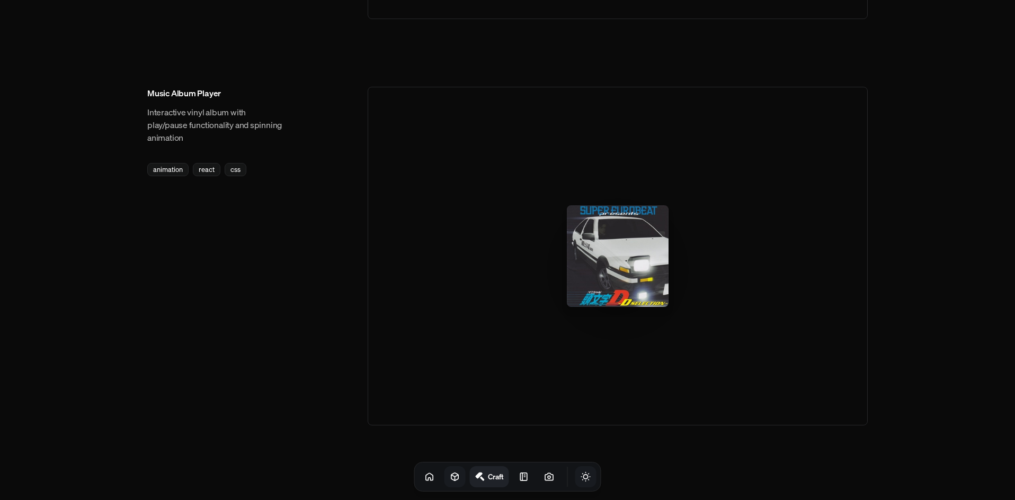
scroll to position [1575, 0]
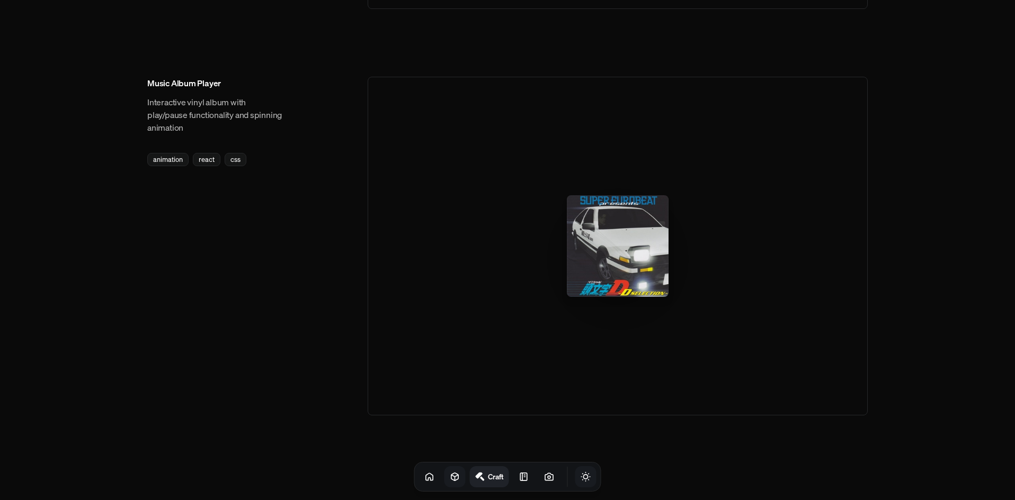
click at [447, 483] on link at bounding box center [454, 477] width 21 height 21
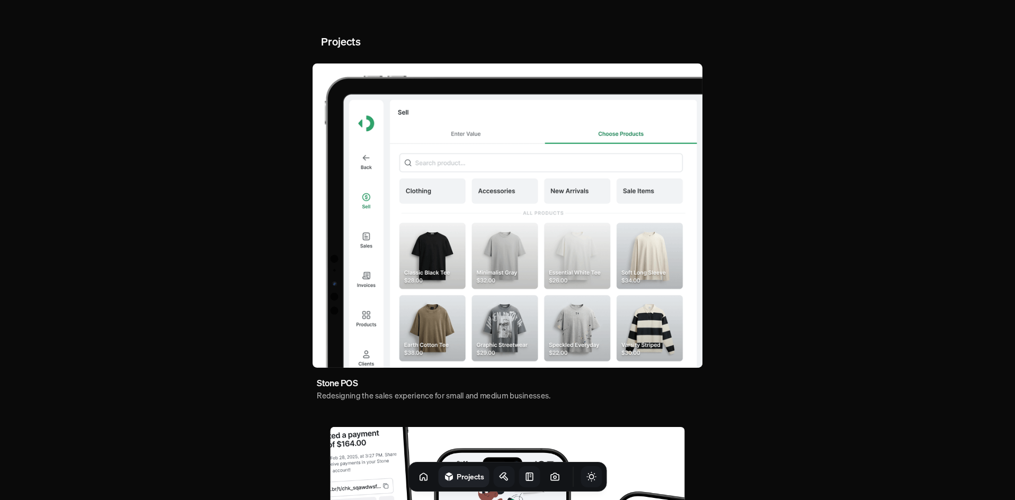
click at [524, 482] on icon at bounding box center [529, 477] width 11 height 11
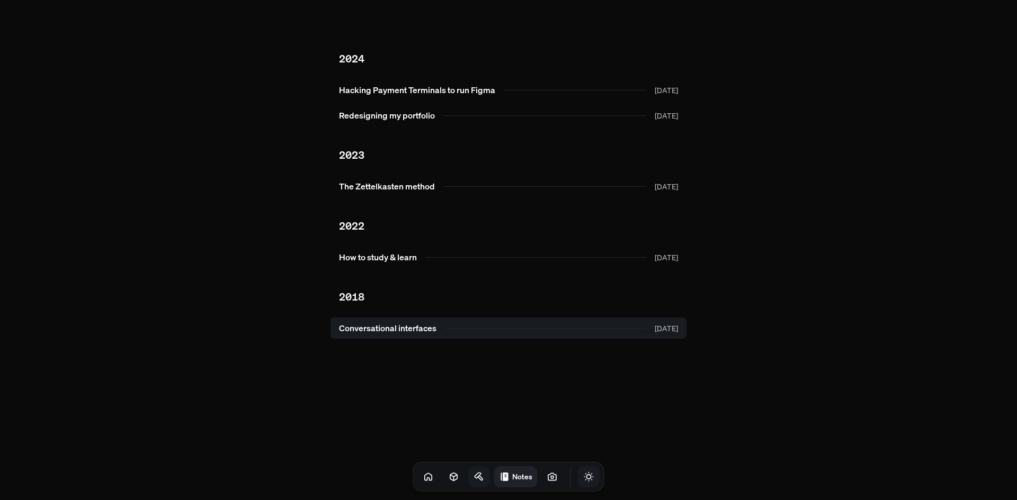
click at [544, 336] on link "Conversational interfaces [DATE]" at bounding box center [508, 328] width 356 height 21
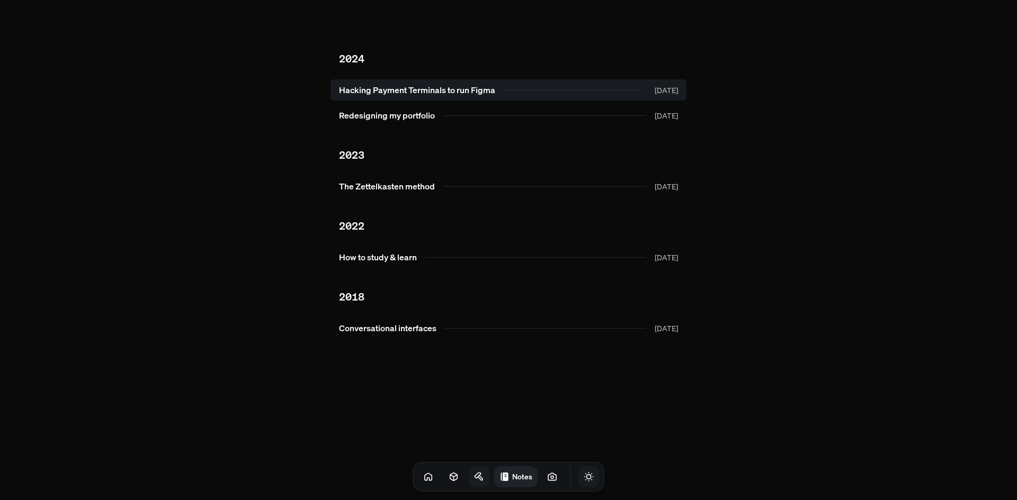
click at [474, 90] on link "Hacking Payment Terminals to run Figma [DATE]" at bounding box center [508, 89] width 356 height 21
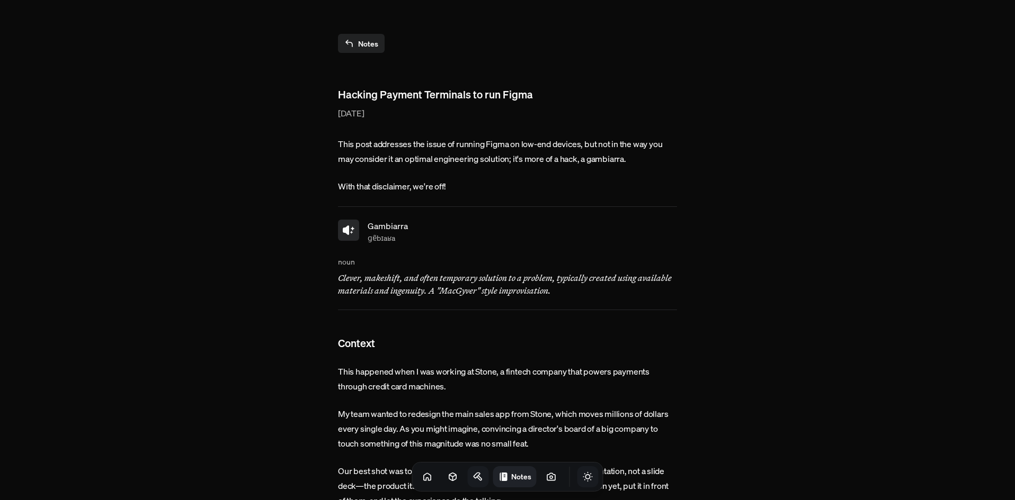
click at [371, 45] on link "Notes" at bounding box center [361, 43] width 47 height 19
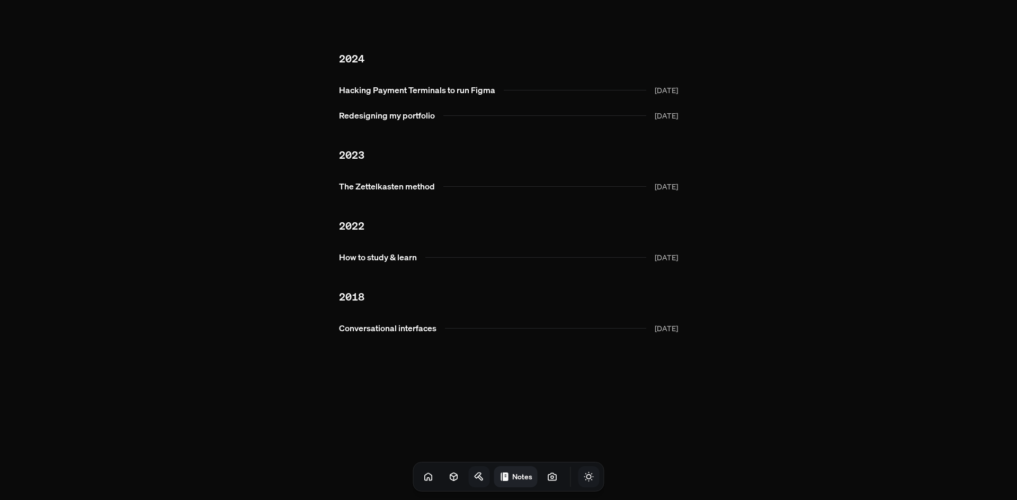
click at [0, 0] on icon "Toggle Audio" at bounding box center [0, 0] width 0 height 0
click at [548, 480] on icon at bounding box center [552, 476] width 8 height 7
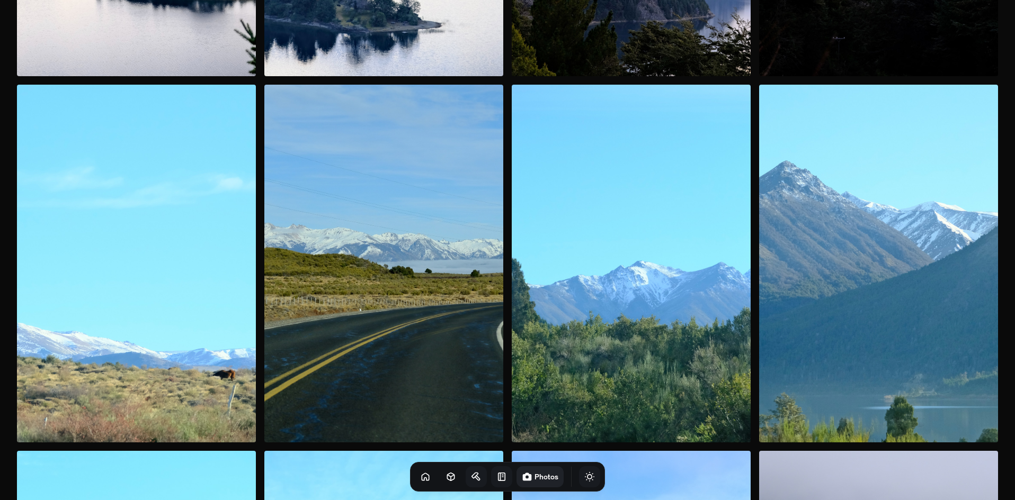
scroll to position [10589, 0]
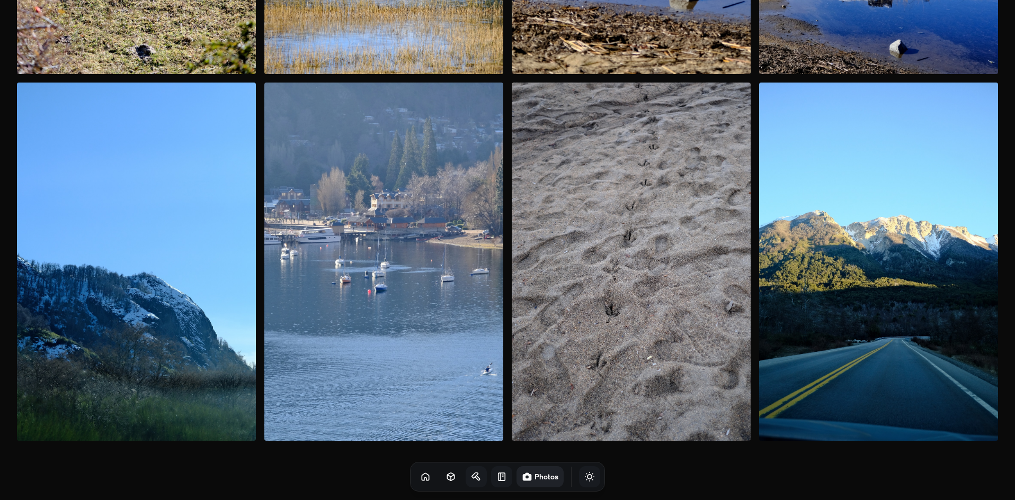
click at [496, 479] on icon at bounding box center [501, 477] width 11 height 11
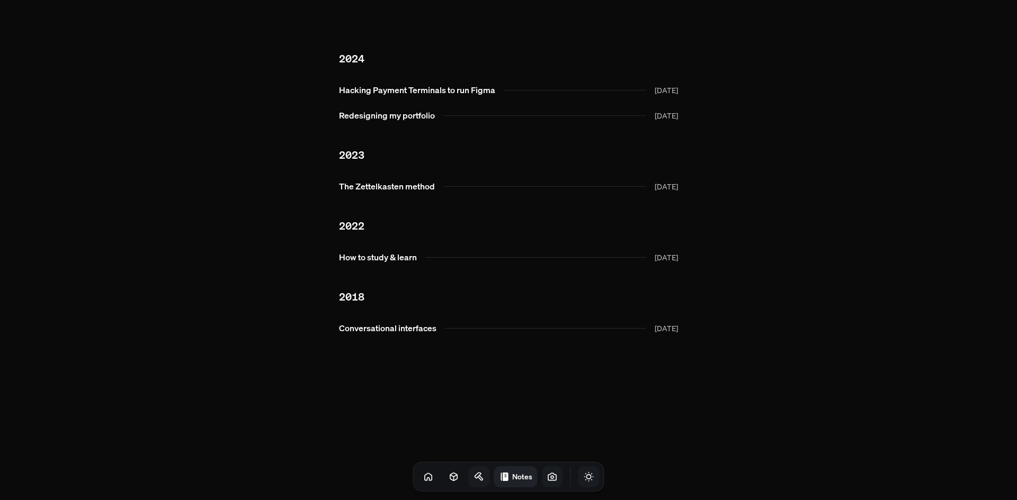
click at [474, 479] on link at bounding box center [479, 477] width 21 height 21
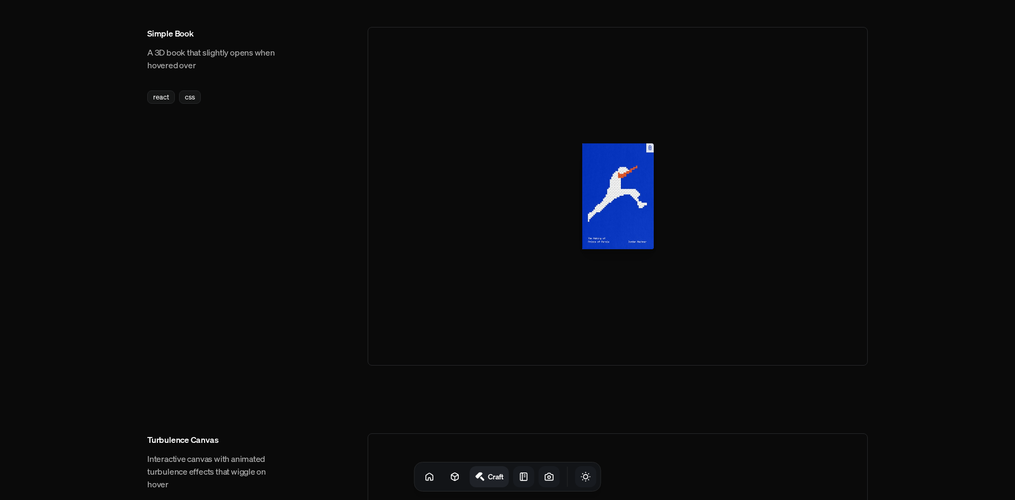
scroll to position [741, 0]
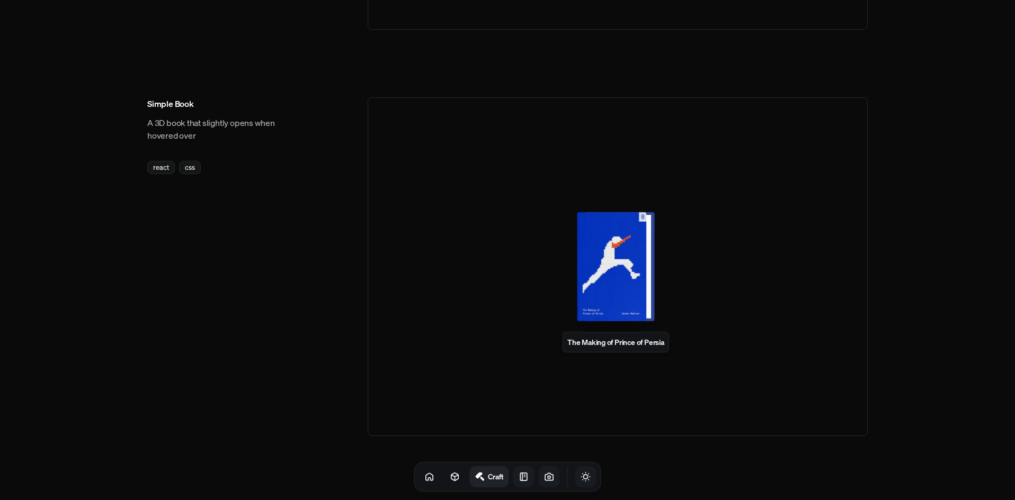
click at [603, 302] on div at bounding box center [615, 266] width 69 height 109
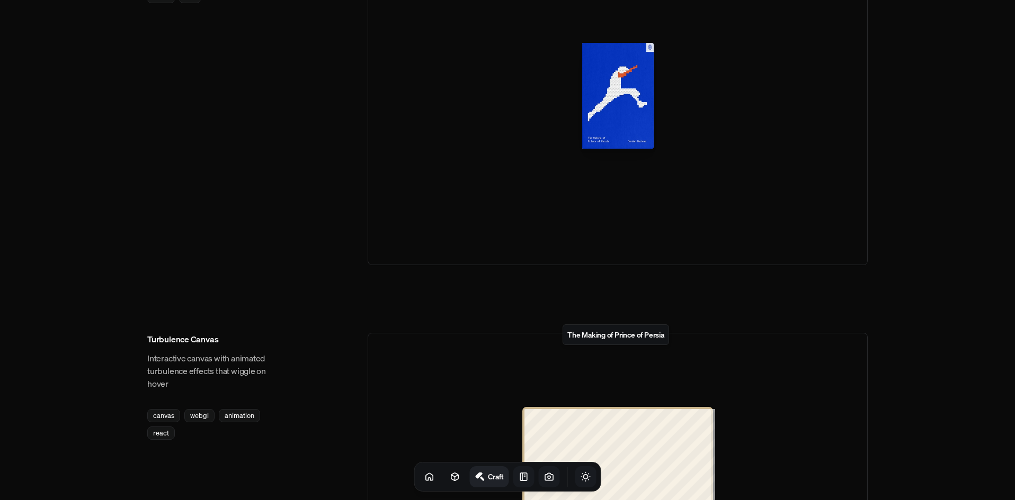
scroll to position [1112, 0]
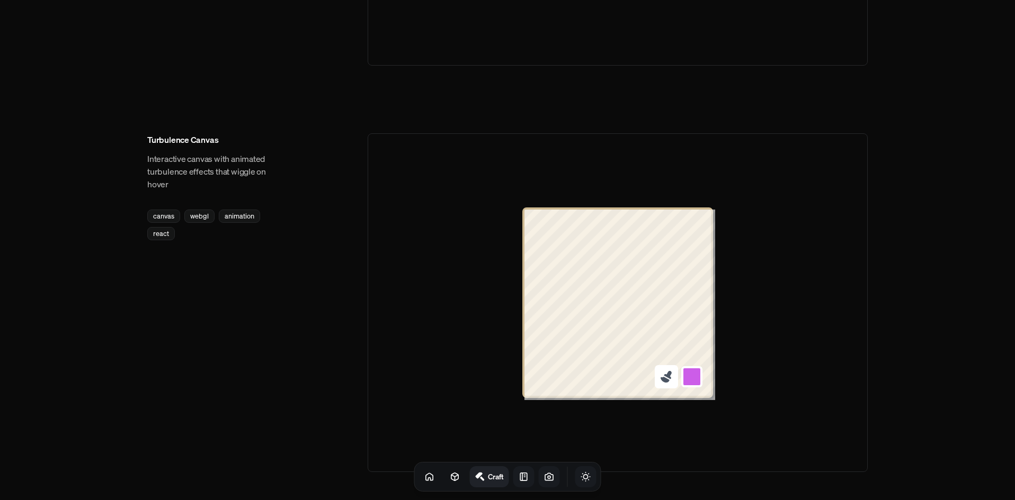
click at [662, 383] on icon at bounding box center [666, 377] width 14 height 14
click at [696, 376] on button at bounding box center [691, 376] width 23 height 23
click at [686, 225] on button at bounding box center [691, 224] width 23 height 23
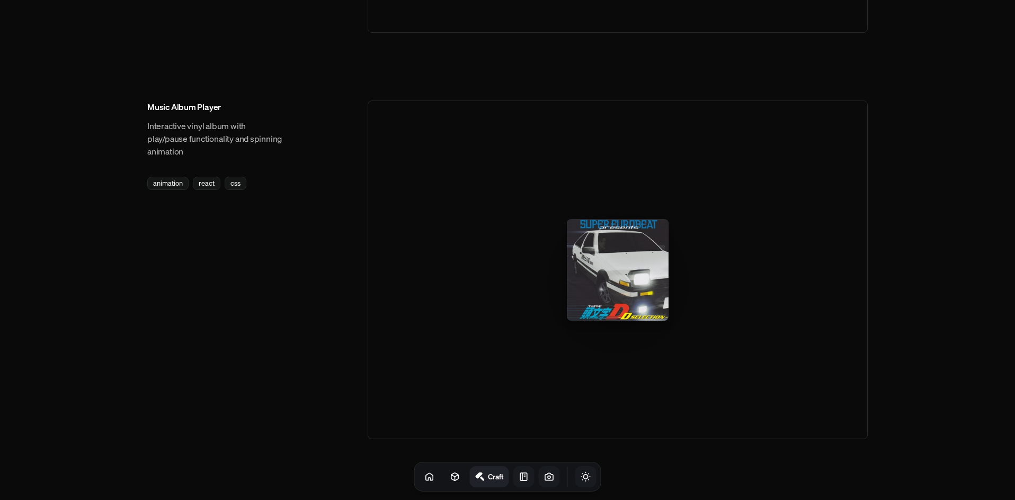
scroll to position [1575, 0]
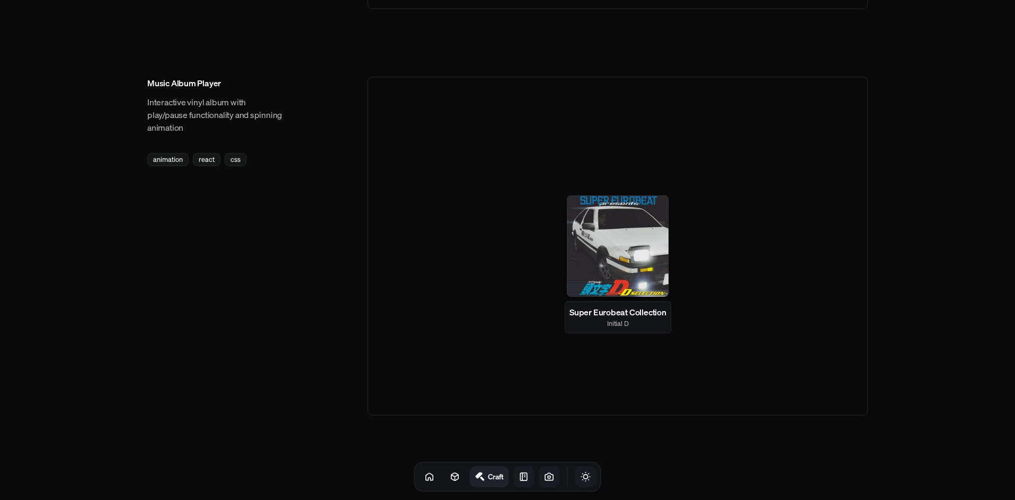
click at [611, 274] on div at bounding box center [618, 246] width 102 height 102
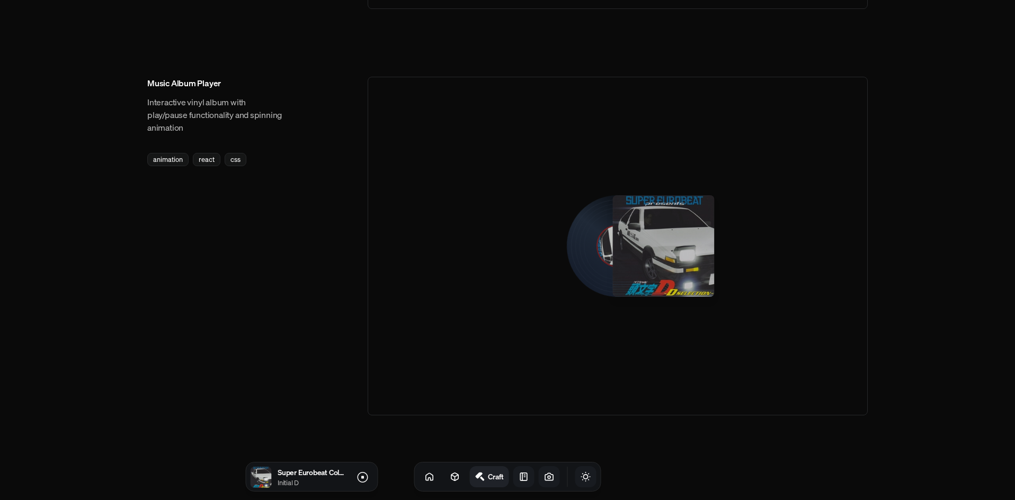
click at [607, 275] on div at bounding box center [618, 247] width 76 height 76
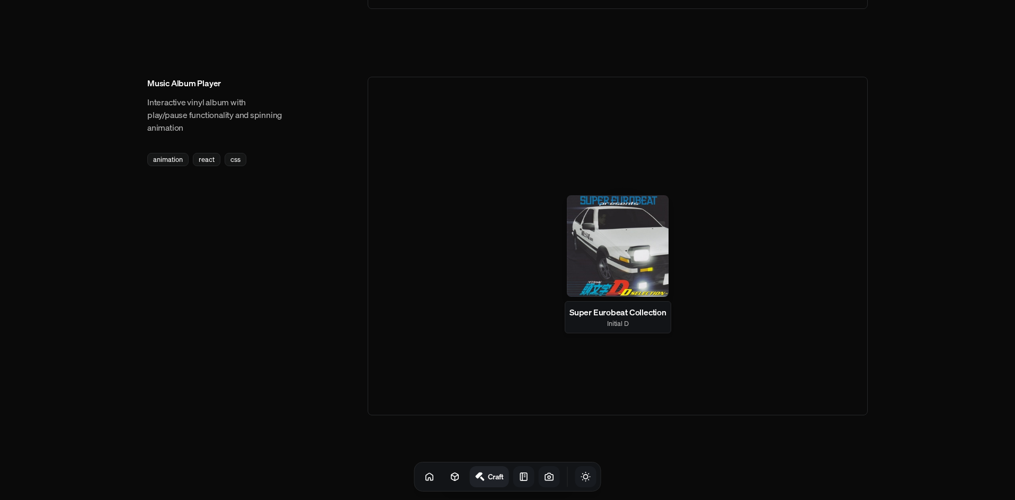
click at [607, 275] on div at bounding box center [618, 246] width 102 height 102
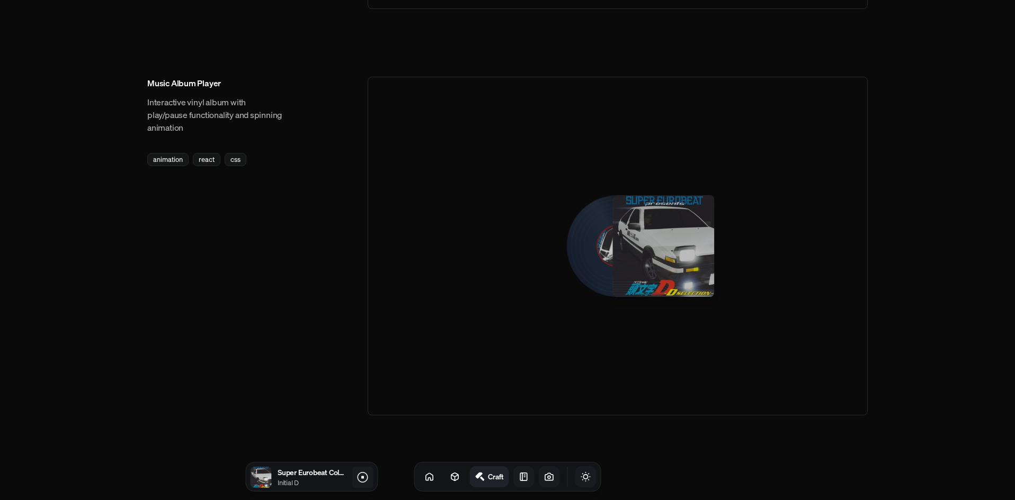
click at [357, 479] on icon at bounding box center [362, 477] width 13 height 13
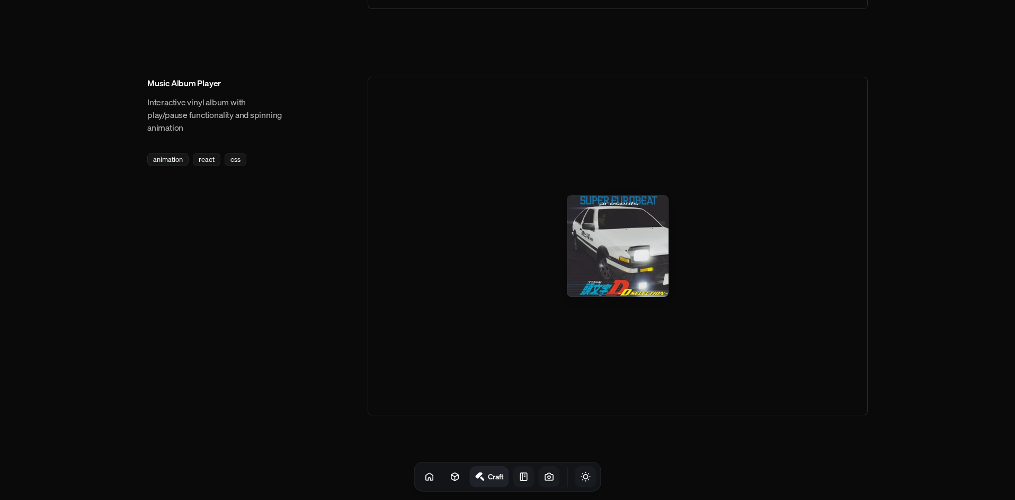
click at [589, 260] on div at bounding box center [618, 246] width 102 height 102
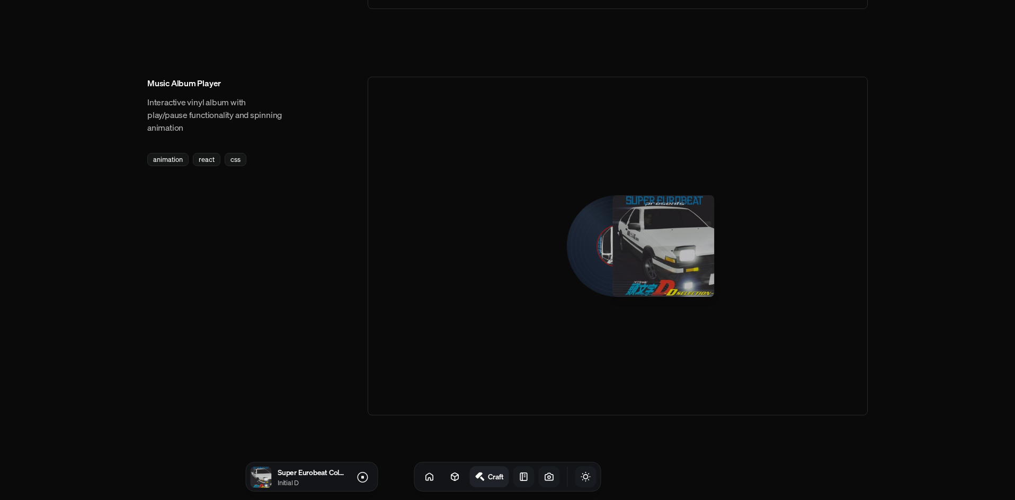
click at [265, 479] on div at bounding box center [260, 477] width 21 height 21
click at [587, 473] on div "Craft" at bounding box center [507, 477] width 187 height 30
click at [0, 0] on button "Toggle Audio" at bounding box center [0, 0] width 0 height 0
click at [602, 262] on div at bounding box center [618, 247] width 92 height 92
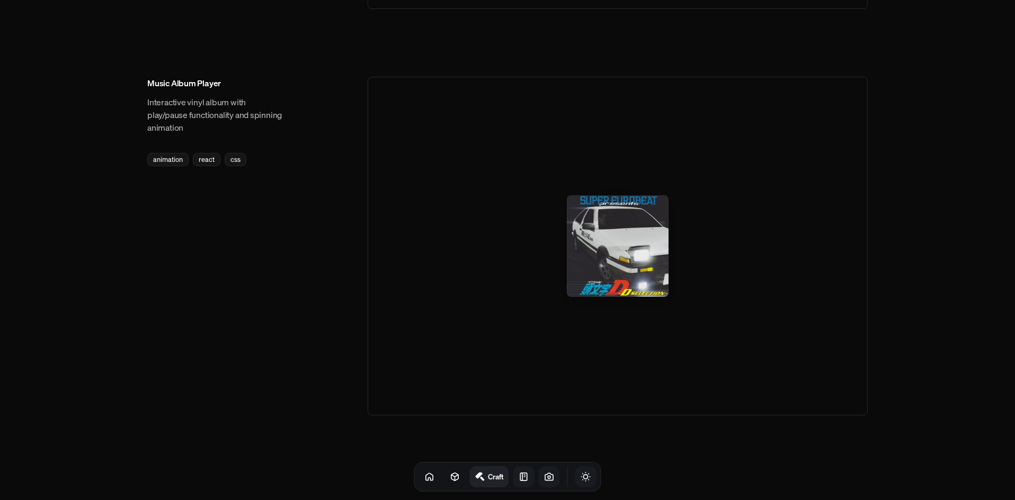
click at [616, 248] on div at bounding box center [618, 246] width 102 height 102
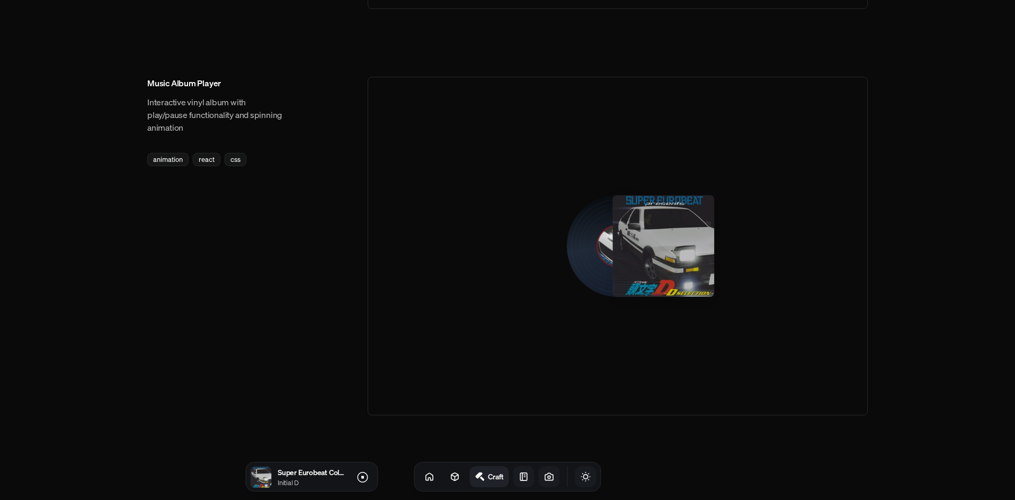
click at [592, 249] on div at bounding box center [617, 246] width 95 height 95
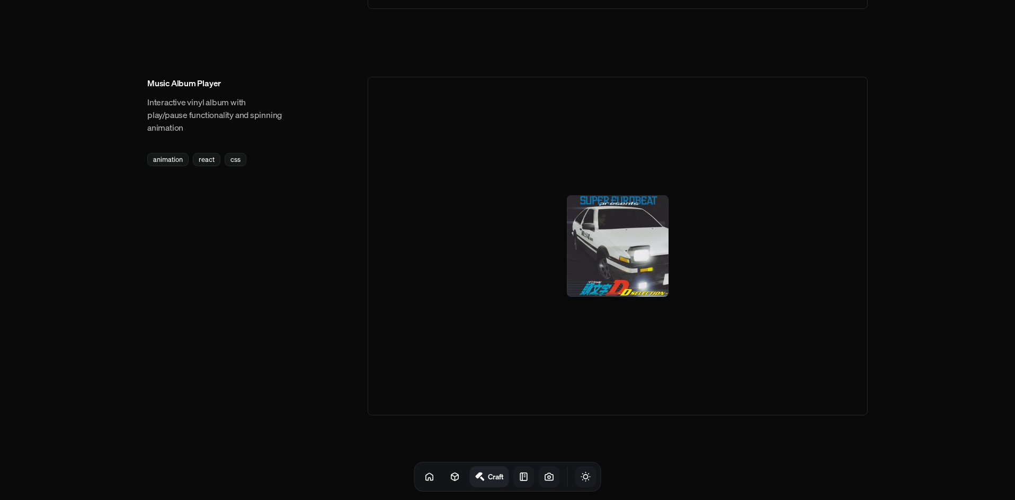
click at [581, 292] on div at bounding box center [618, 246] width 102 height 102
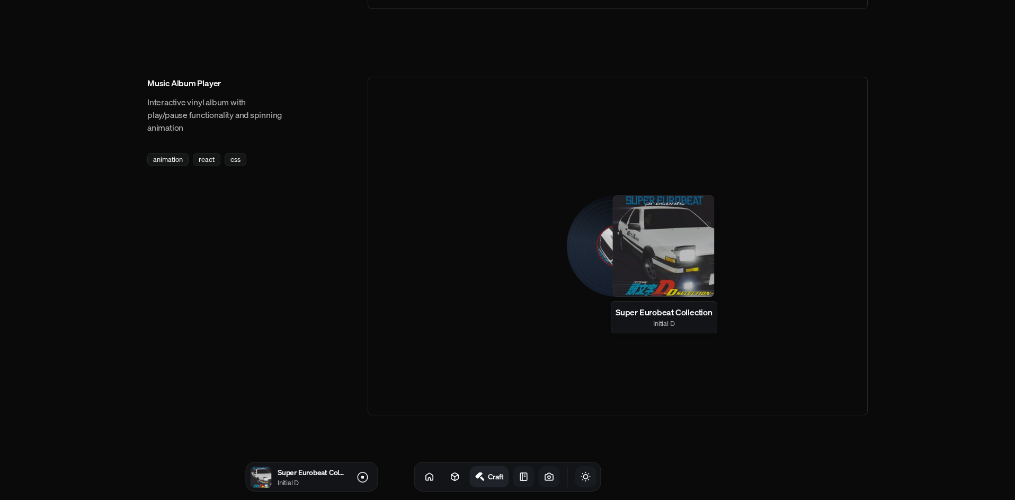
click at [612, 274] on div at bounding box center [663, 246] width 102 height 102
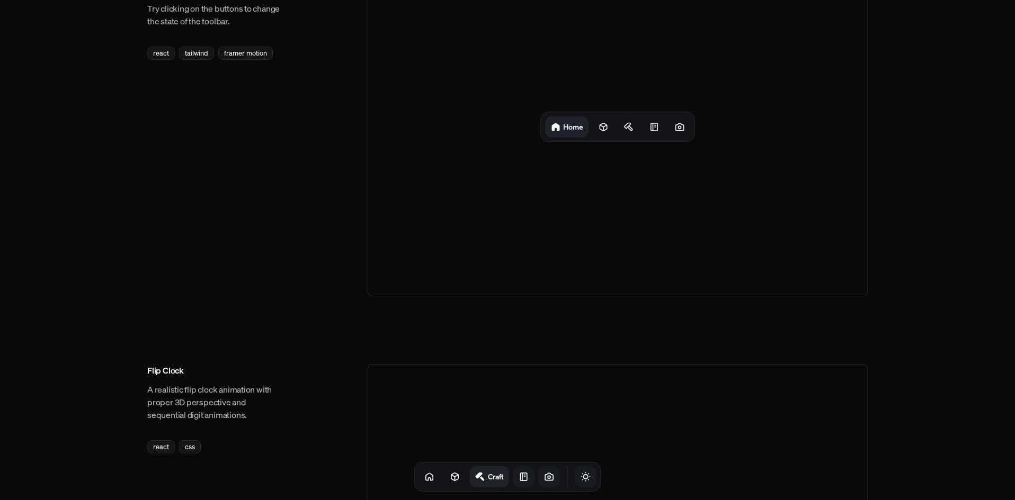
scroll to position [0, 0]
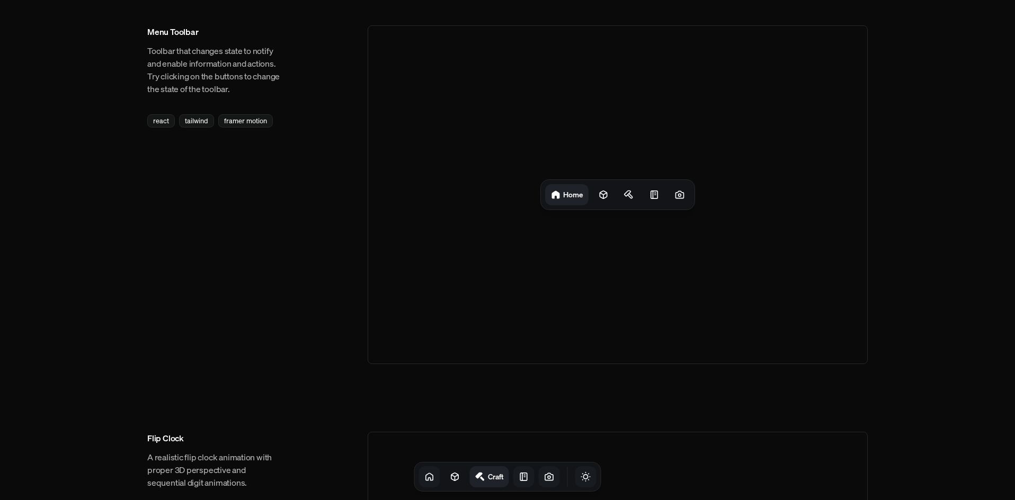
click at [424, 478] on icon at bounding box center [429, 477] width 11 height 11
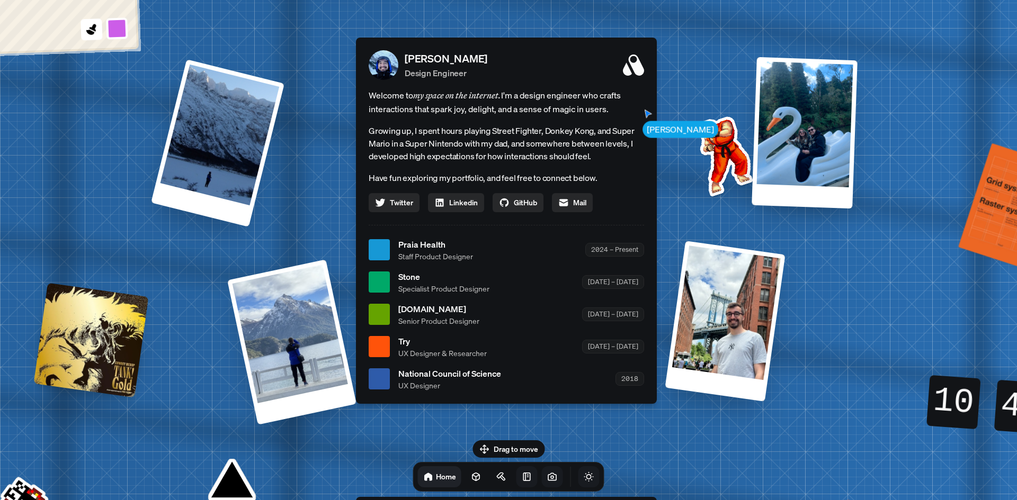
click at [547, 480] on icon at bounding box center [552, 477] width 11 height 11
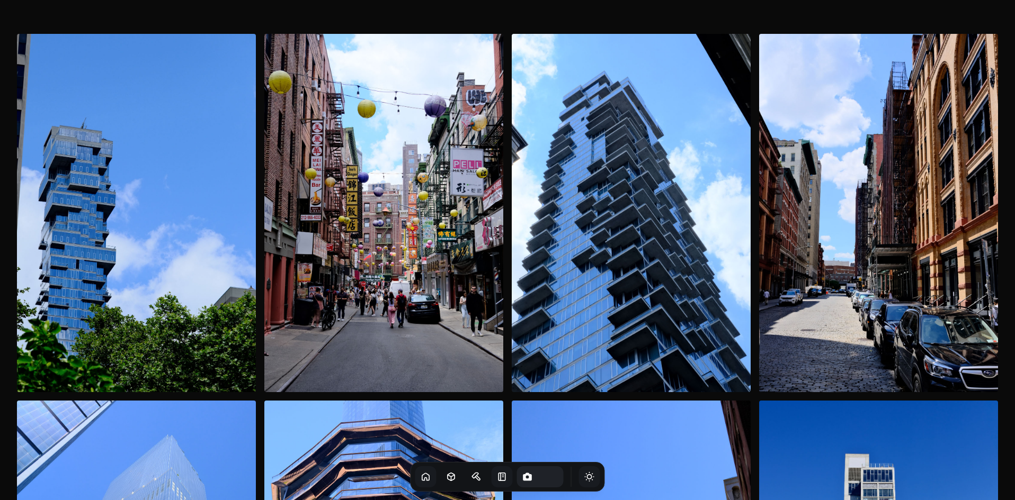
click at [361, 275] on img at bounding box center [383, 213] width 239 height 359
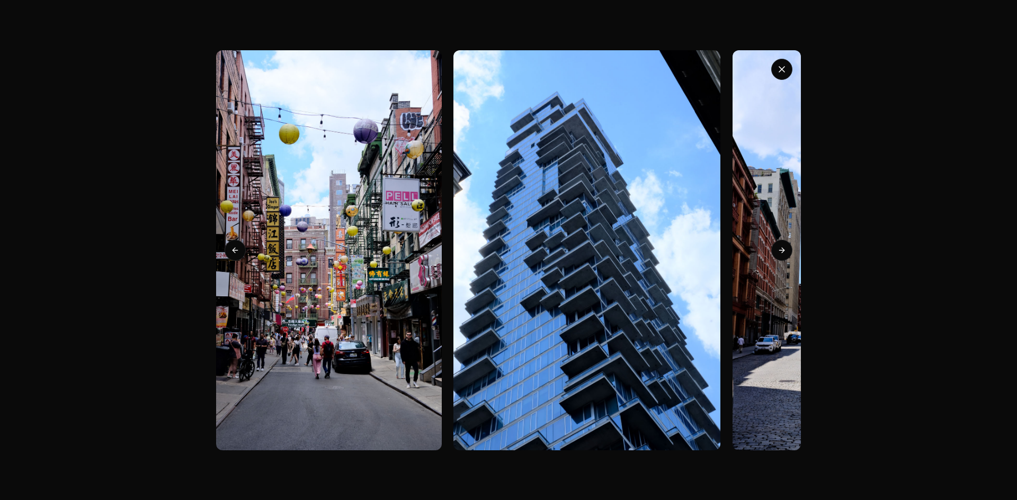
drag, startPoint x: 734, startPoint y: 265, endPoint x: 401, endPoint y: 261, distance: 332.6
click at [453, 263] on img at bounding box center [586, 250] width 267 height 400
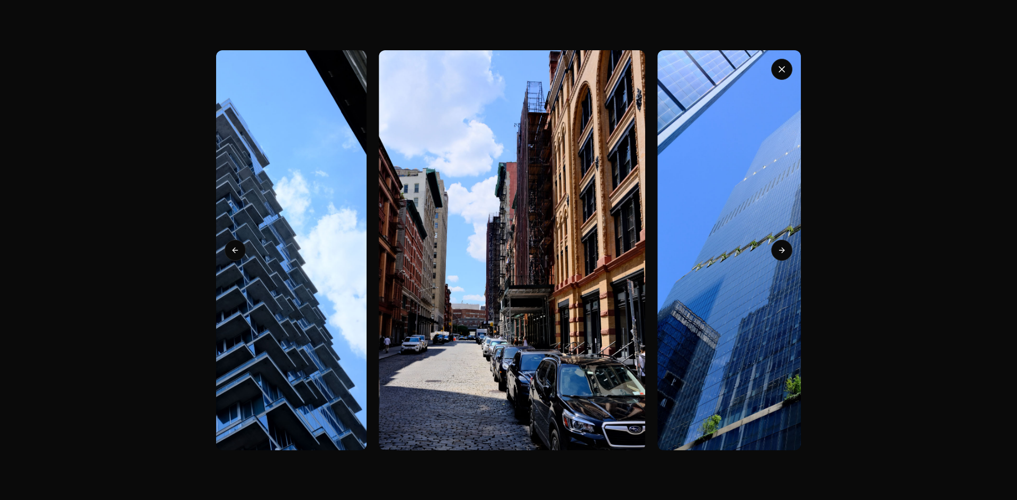
drag, startPoint x: 631, startPoint y: 255, endPoint x: 550, endPoint y: 266, distance: 82.4
click at [591, 263] on img at bounding box center [512, 250] width 267 height 400
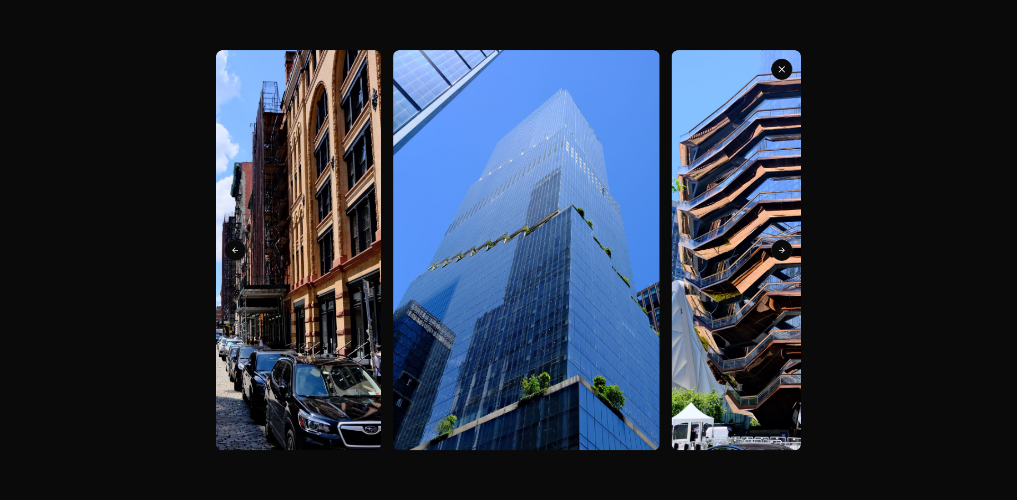
drag, startPoint x: 592, startPoint y: 270, endPoint x: 534, endPoint y: 284, distance: 59.3
click at [540, 283] on img at bounding box center [526, 250] width 267 height 400
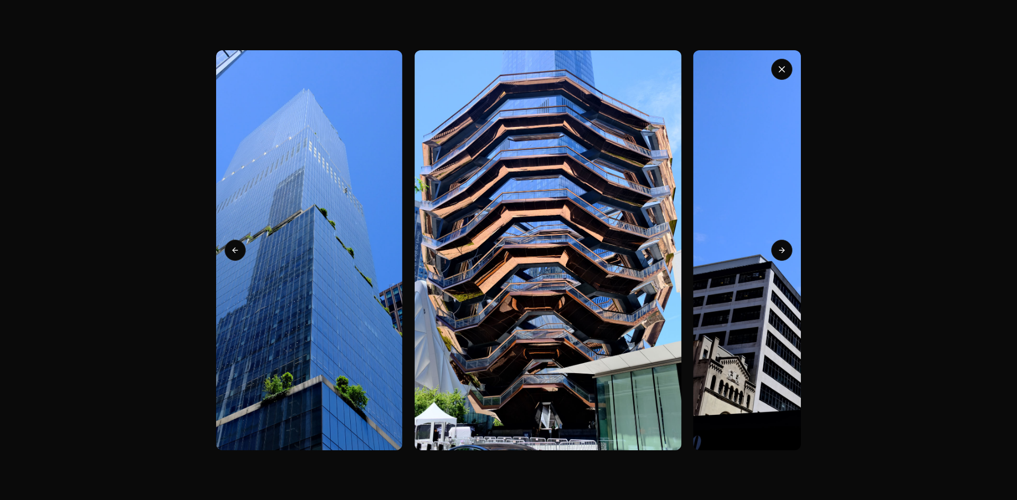
drag, startPoint x: 548, startPoint y: 293, endPoint x: 504, endPoint y: 294, distance: 44.5
click at [525, 294] on img at bounding box center [547, 250] width 267 height 400
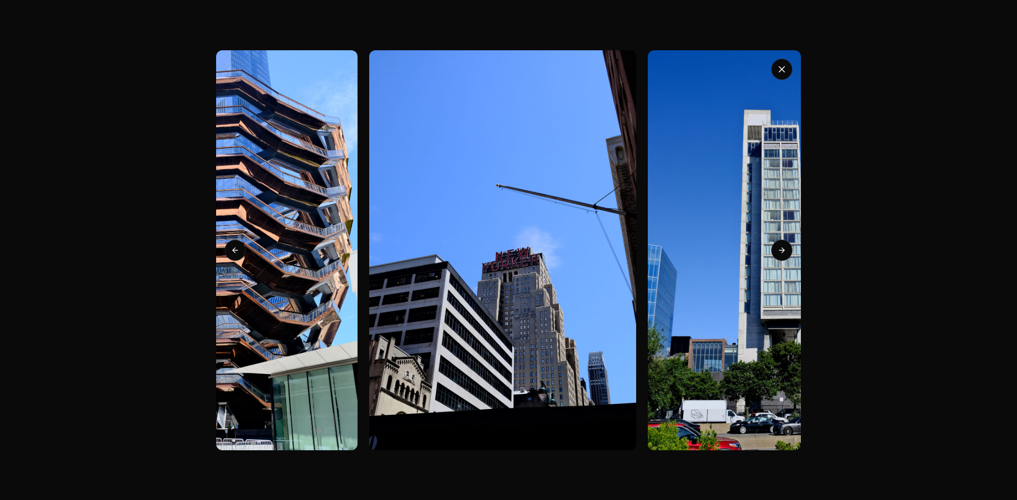
drag, startPoint x: 724, startPoint y: 227, endPoint x: 655, endPoint y: 232, distance: 69.0
click at [687, 229] on img at bounding box center [781, 250] width 267 height 400
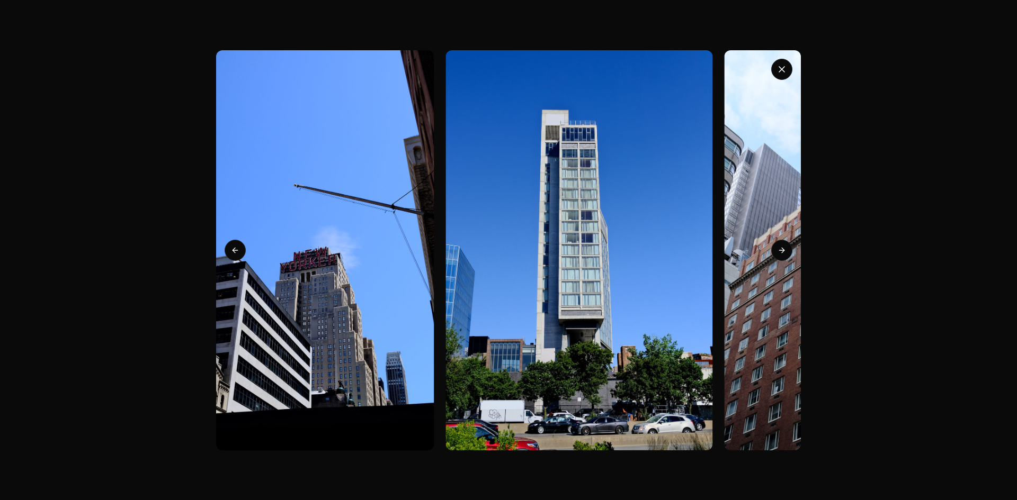
drag, startPoint x: 657, startPoint y: 246, endPoint x: 632, endPoint y: 249, distance: 24.6
click at [714, 249] on div at bounding box center [853, 250] width 279 height 400
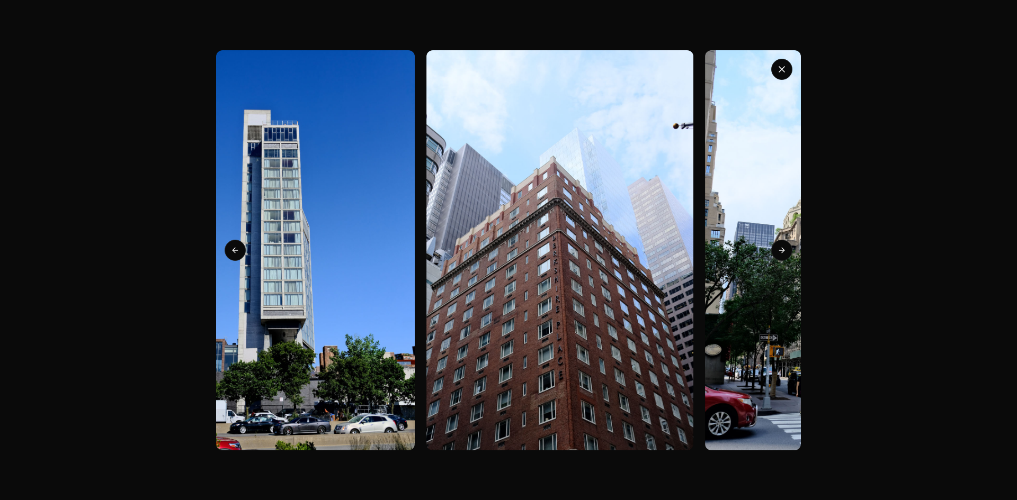
drag, startPoint x: 576, startPoint y: 264, endPoint x: 560, endPoint y: 266, distance: 16.0
click at [565, 265] on img at bounding box center [559, 250] width 267 height 400
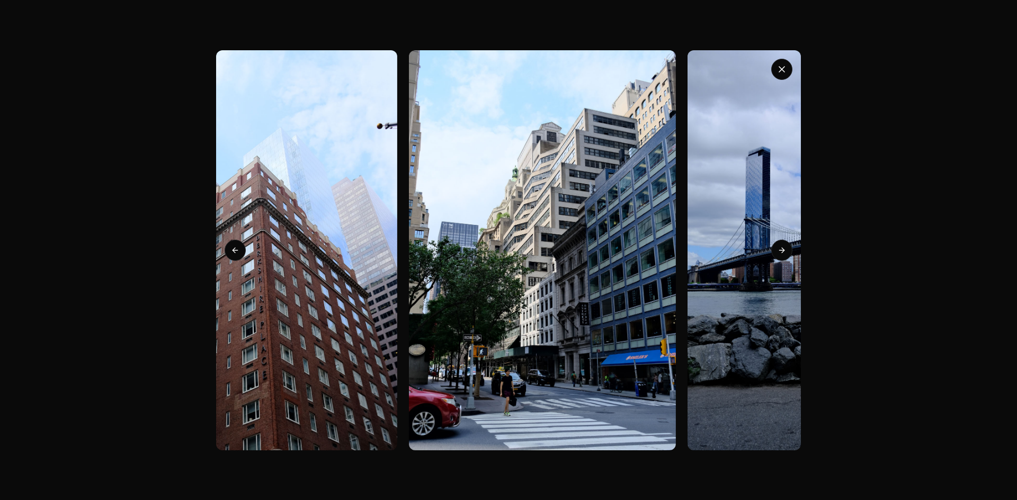
drag, startPoint x: 568, startPoint y: 271, endPoint x: 524, endPoint y: 279, distance: 44.7
click at [526, 279] on img at bounding box center [542, 250] width 267 height 400
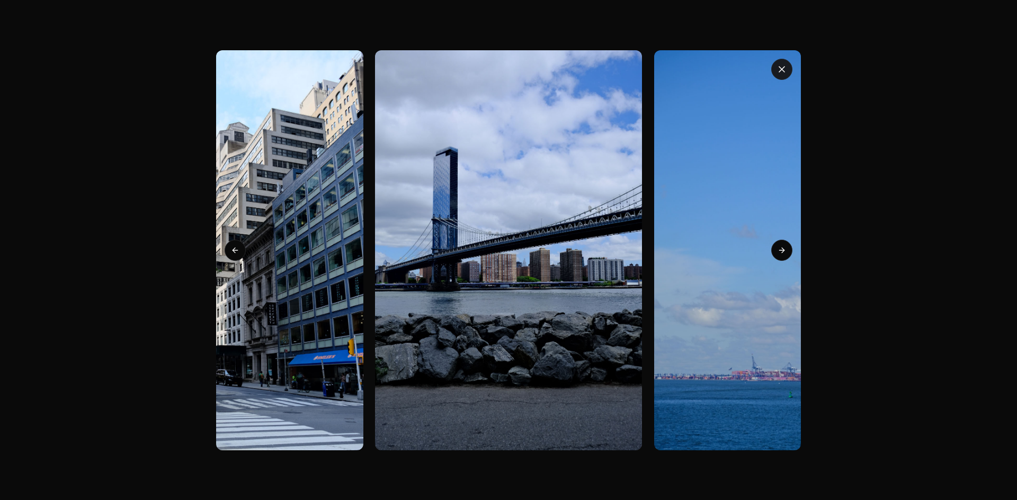
click at [782, 70] on icon "button" at bounding box center [781, 69] width 11 height 11
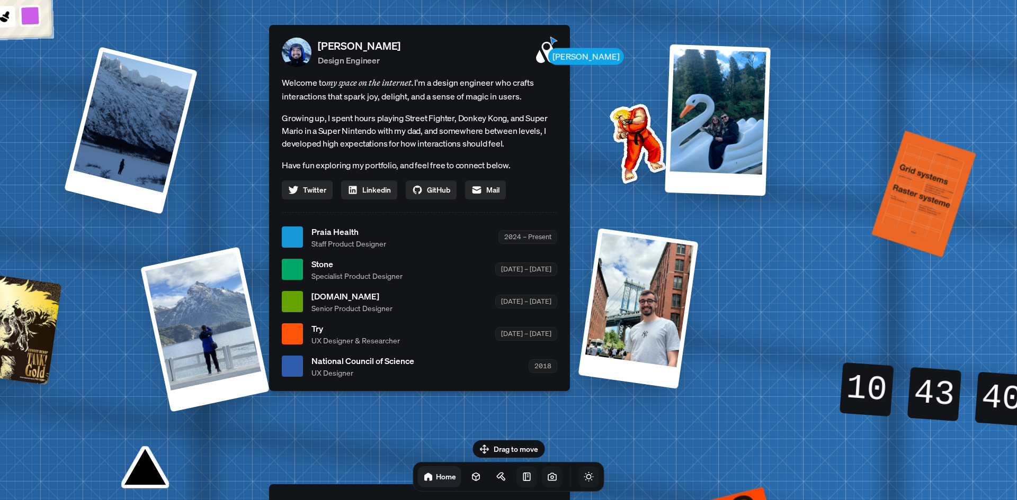
drag, startPoint x: 129, startPoint y: 159, endPoint x: 37, endPoint y: 144, distance: 93.4
click at [37, 144] on div "[PERSON_NAME] [PERSON_NAME] Design Engineer Welcome to my space on the internet…" at bounding box center [421, 237] width 1584 height 1387
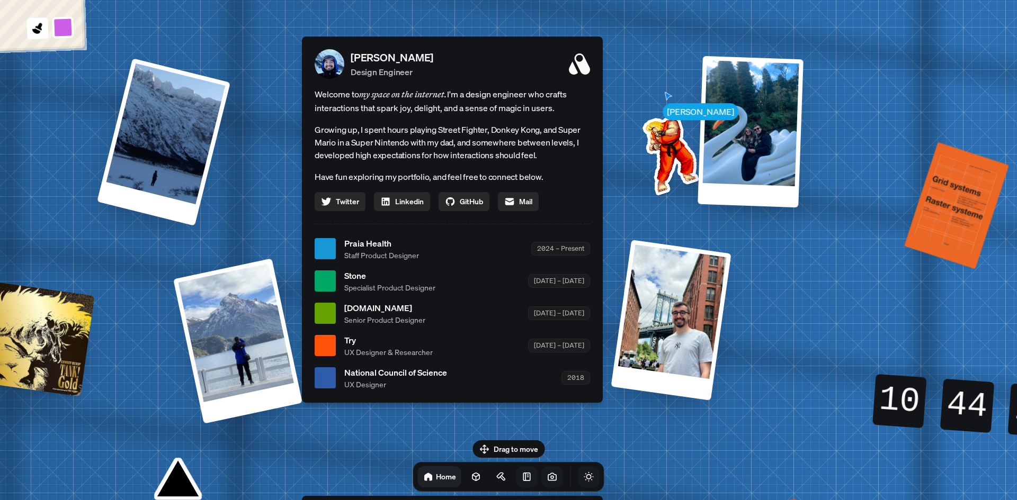
drag, startPoint x: 305, startPoint y: 115, endPoint x: 340, endPoint y: 127, distance: 37.2
click at [339, 125] on p "Growing up, I spent hours playing Street Fighter, Donkey Kong, and Super Mario …" at bounding box center [452, 142] width 275 height 38
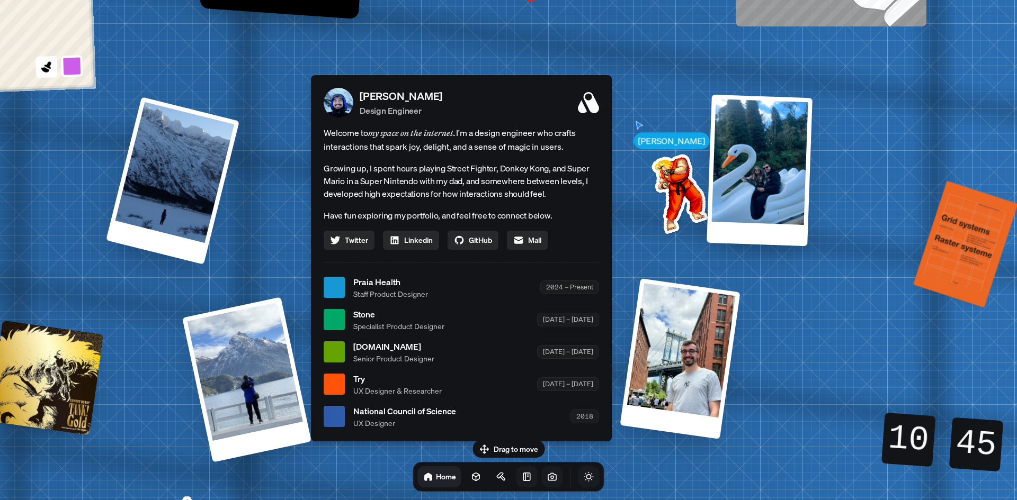
drag, startPoint x: 240, startPoint y: 212, endPoint x: 254, endPoint y: 252, distance: 42.5
click at [254, 252] on div "[PERSON_NAME] [PERSON_NAME] Design Engineer Welcome to my space on the internet…" at bounding box center [463, 287] width 1584 height 1387
click at [178, 187] on div at bounding box center [172, 180] width 135 height 170
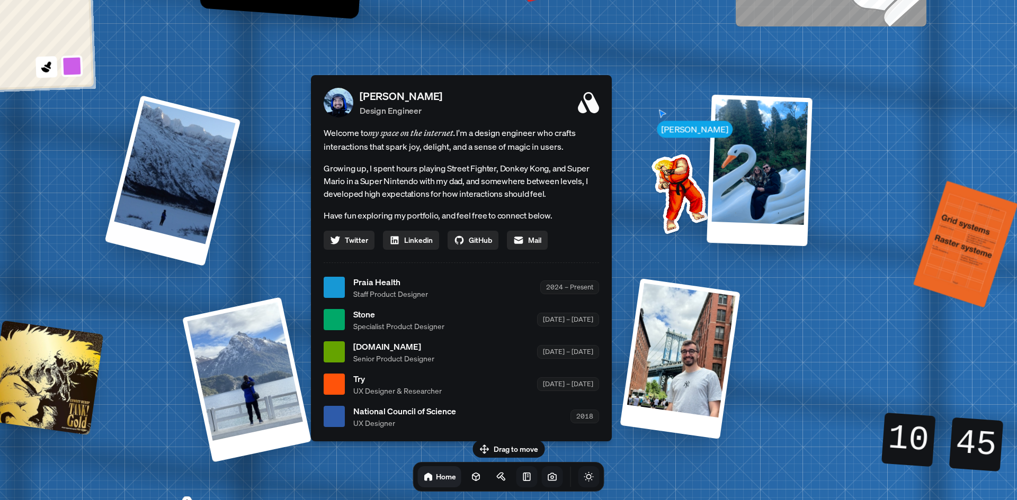
click at [177, 194] on div at bounding box center [173, 180] width 136 height 171
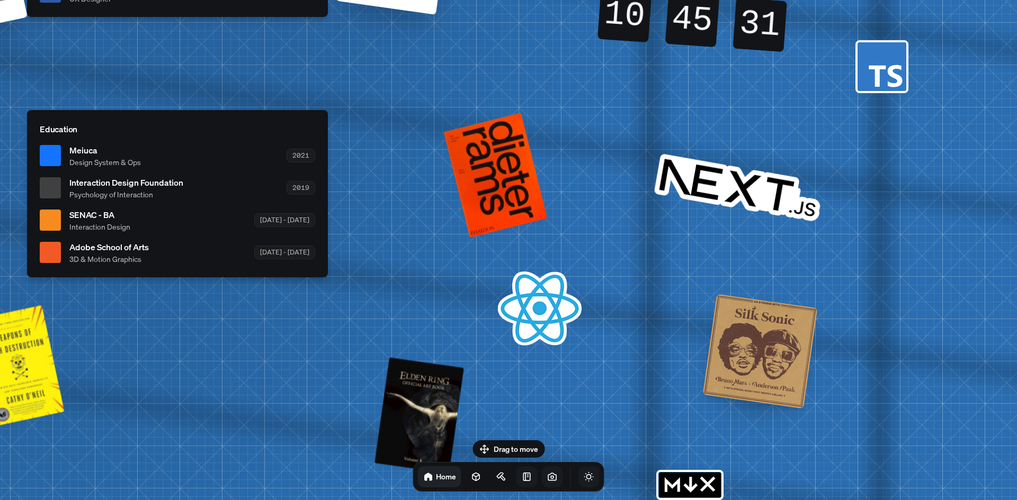
drag, startPoint x: 925, startPoint y: 334, endPoint x: 637, endPoint y: 200, distance: 317.5
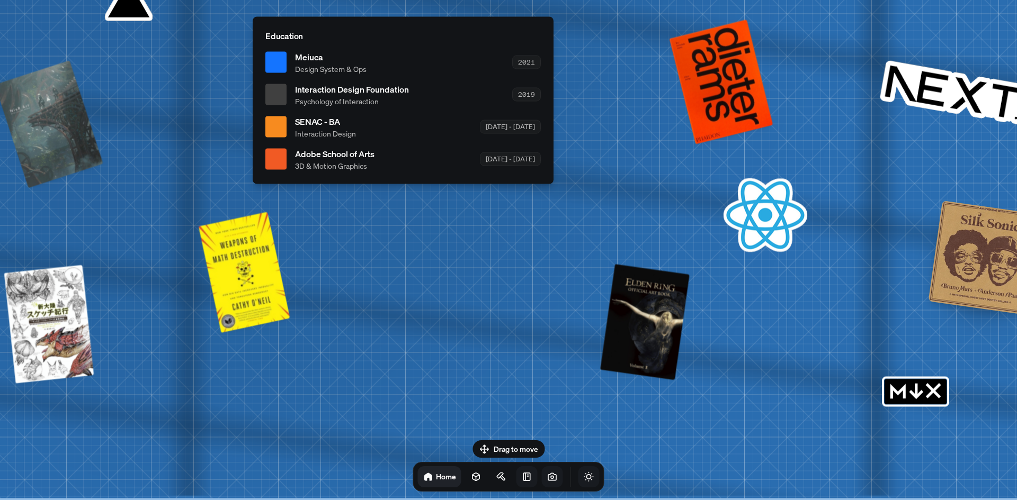
drag, startPoint x: 239, startPoint y: 319, endPoint x: 510, endPoint y: 279, distance: 273.6
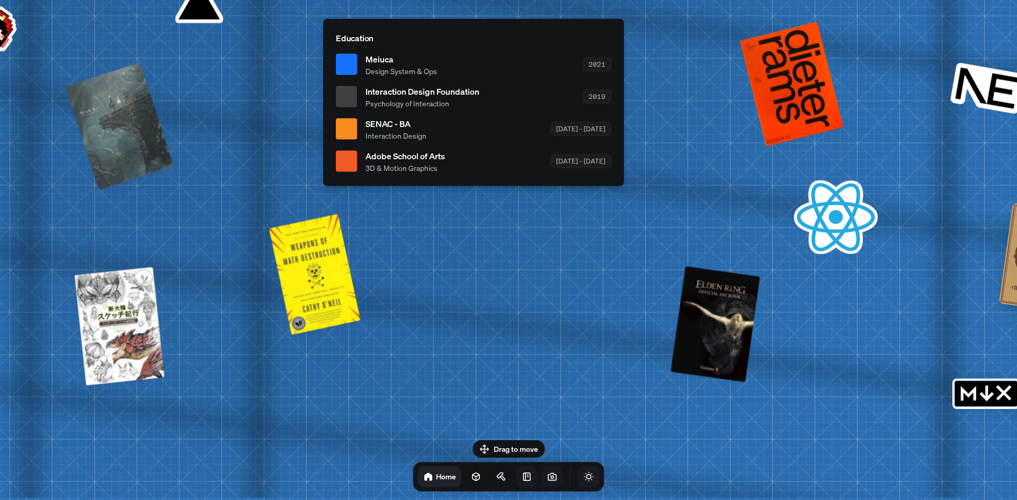
drag, startPoint x: 409, startPoint y: 292, endPoint x: 438, endPoint y: 294, distance: 29.2
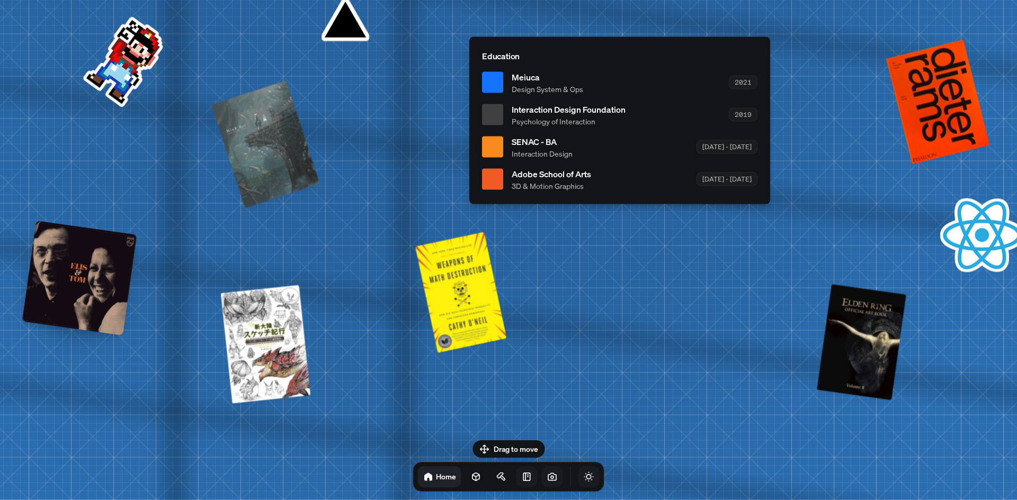
drag, startPoint x: 425, startPoint y: 302, endPoint x: 595, endPoint y: 310, distance: 170.7
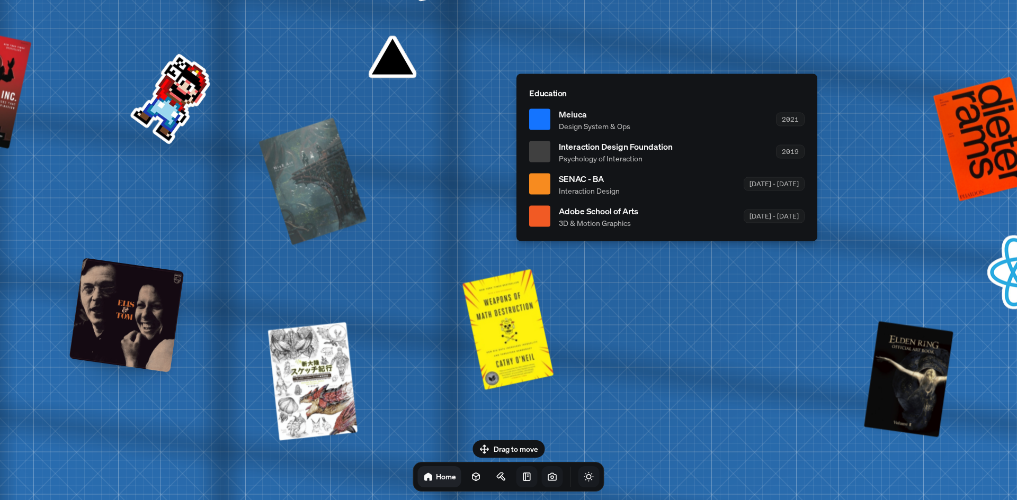
drag, startPoint x: 383, startPoint y: 273, endPoint x: 421, endPoint y: 335, distance: 73.2
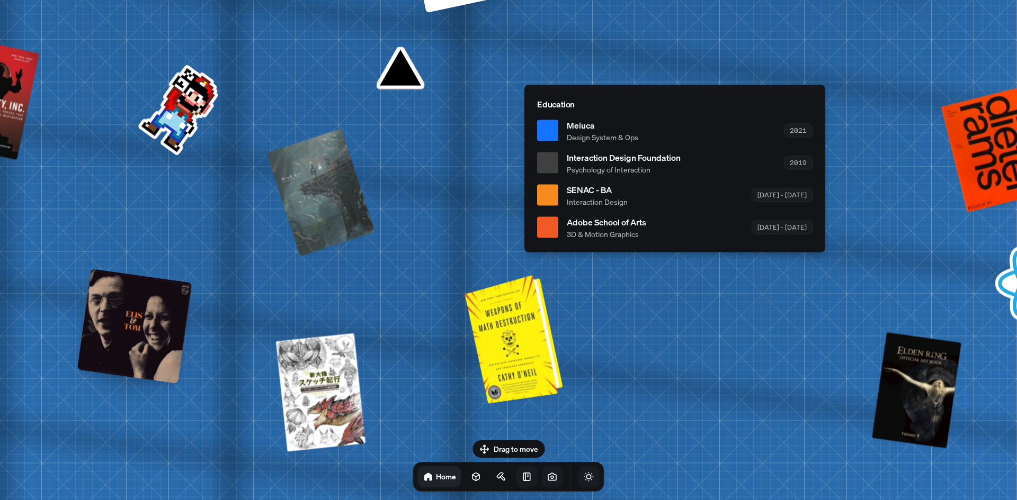
click at [515, 350] on div at bounding box center [515, 337] width 89 height 123
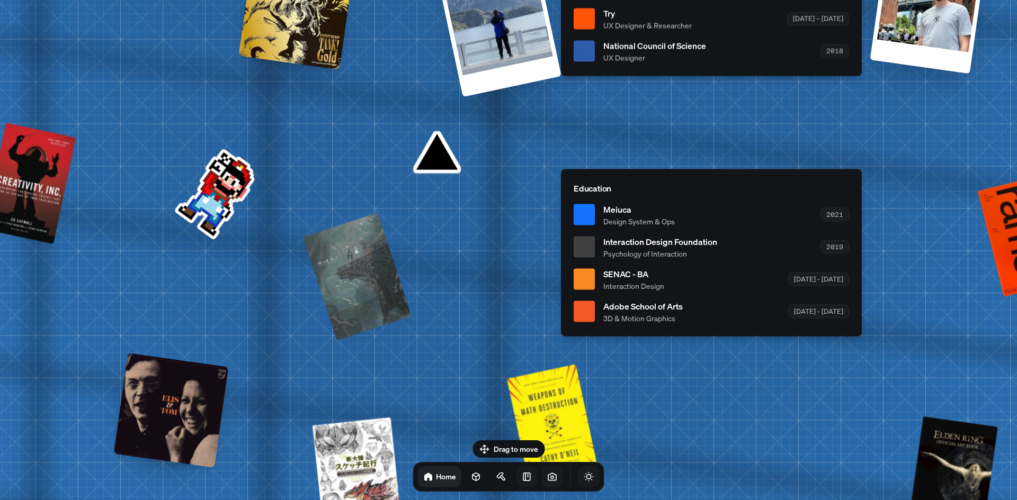
drag, startPoint x: 411, startPoint y: 308, endPoint x: 448, endPoint y: 396, distance: 94.7
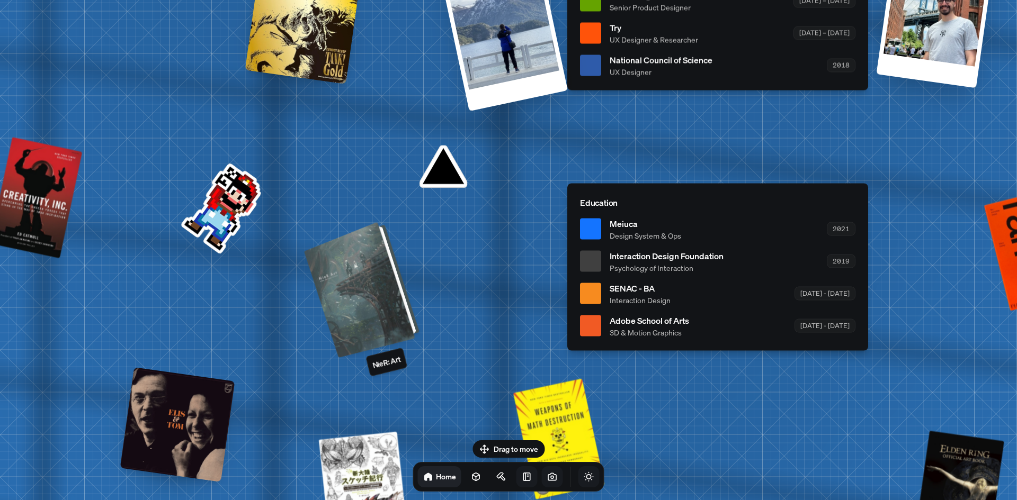
click at [384, 317] on div at bounding box center [363, 288] width 107 height 131
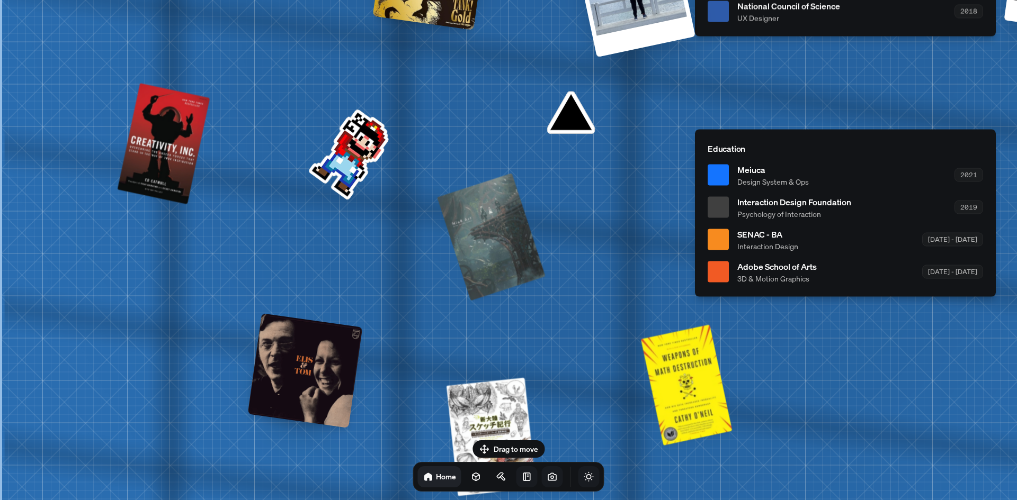
drag, startPoint x: 248, startPoint y: 326, endPoint x: 443, endPoint y: 263, distance: 205.3
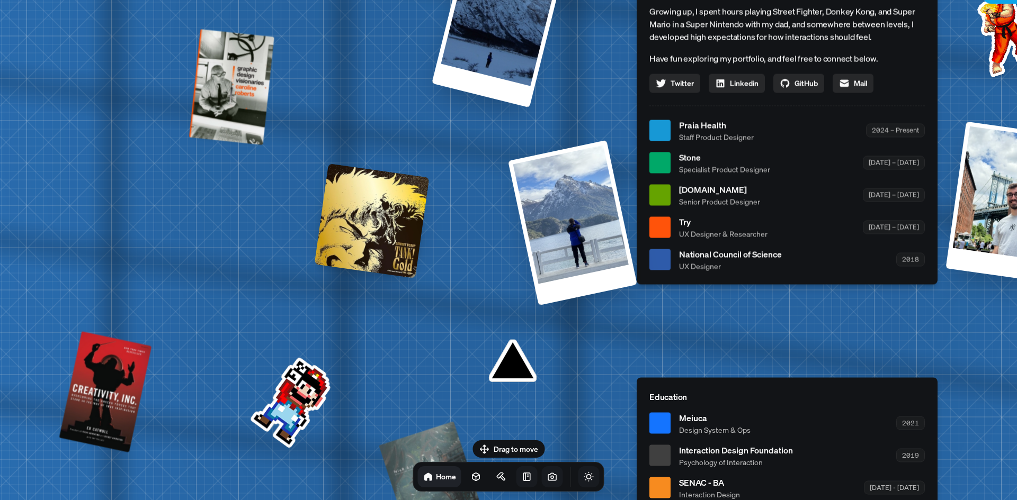
drag, startPoint x: 330, startPoint y: 248, endPoint x: 238, endPoint y: 488, distance: 257.2
click at [274, 0] on html "[PERSON_NAME] [PERSON_NAME] Design Engineer Welcome to my space on the internet…" at bounding box center [508, 0] width 1017 height 0
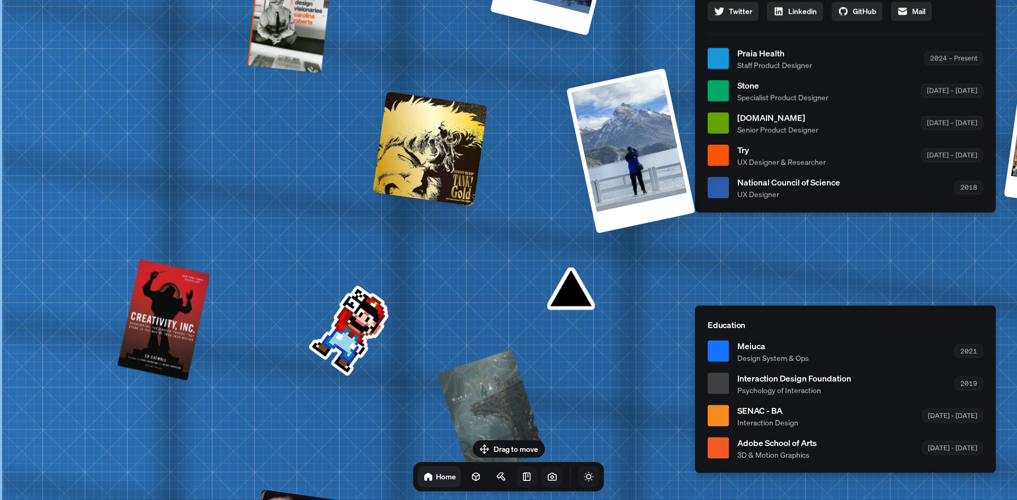
drag, startPoint x: 160, startPoint y: 427, endPoint x: 404, endPoint y: 375, distance: 248.5
click at [433, 370] on div "[PERSON_NAME] [PERSON_NAME] Design Engineer Welcome to my space on the internet…" at bounding box center [847, 58] width 1584 height 1387
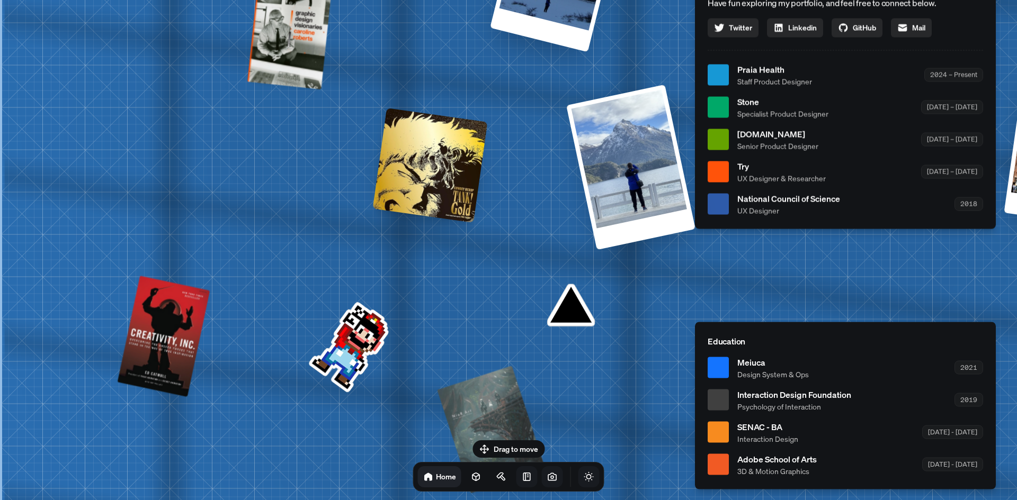
drag, startPoint x: 299, startPoint y: 277, endPoint x: 292, endPoint y: 301, distance: 25.3
click at [290, 290] on div "[PERSON_NAME] [PERSON_NAME] Design Engineer Welcome to my space on the internet…" at bounding box center [847, 74] width 1584 height 1387
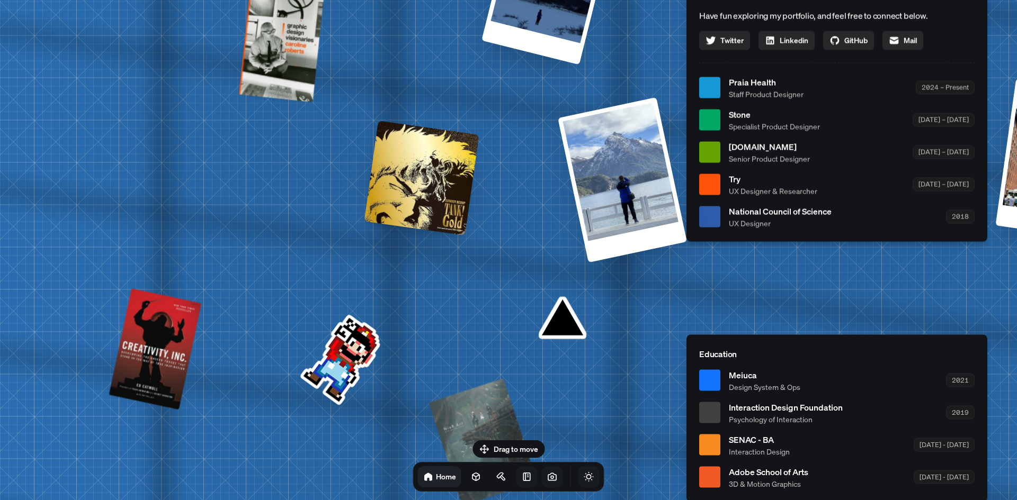
click at [348, 358] on div "[PERSON_NAME] [PERSON_NAME] Design Engineer Welcome to my space on the internet…" at bounding box center [839, 87] width 1584 height 1387
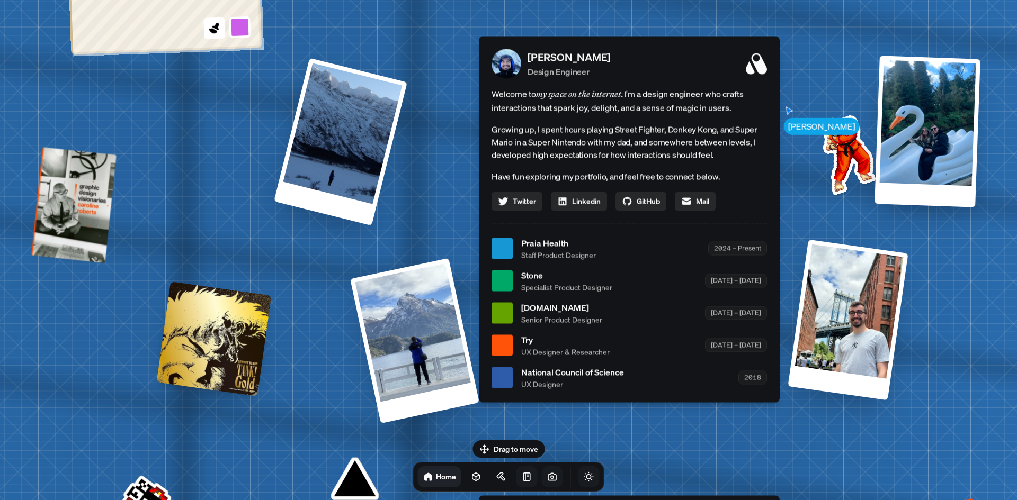
drag, startPoint x: 404, startPoint y: 340, endPoint x: 208, endPoint y: 478, distance: 239.0
click at [211, 482] on div "[PERSON_NAME] [PERSON_NAME] Design Engineer Welcome to my space on the internet…" at bounding box center [631, 248] width 1584 height 1387
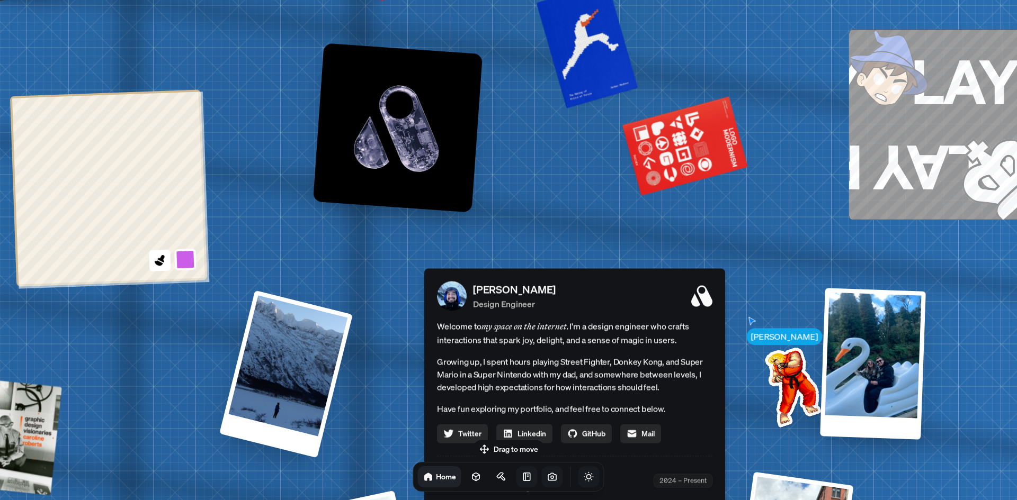
drag, startPoint x: 227, startPoint y: 221, endPoint x: 175, endPoint y: 454, distance: 238.7
click at [175, 454] on div "[PERSON_NAME] [PERSON_NAME] Design Engineer Welcome to my space on the internet…" at bounding box center [576, 481] width 1584 height 1387
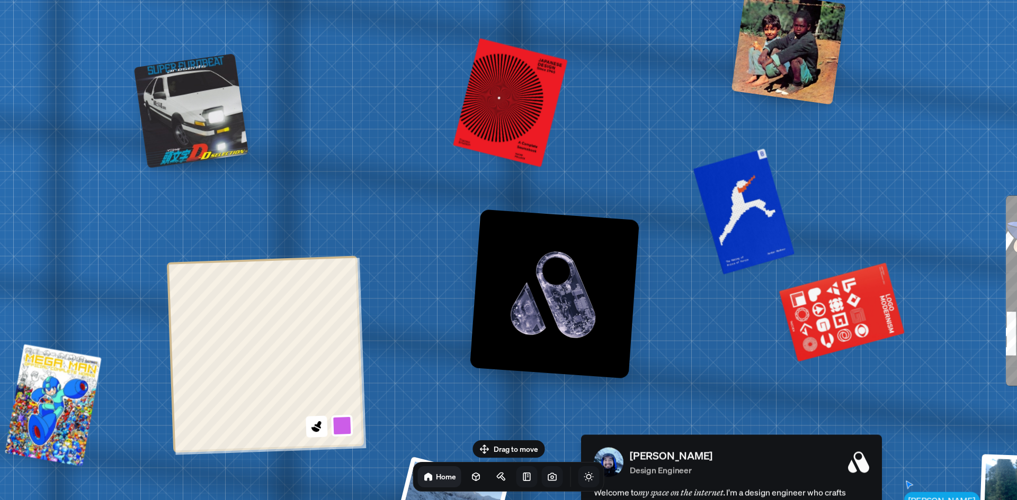
drag, startPoint x: 146, startPoint y: 345, endPoint x: 343, endPoint y: 496, distance: 248.2
click at [328, 0] on html "[PERSON_NAME] [PERSON_NAME] Design Engineer Welcome to my space on the internet…" at bounding box center [508, 0] width 1017 height 0
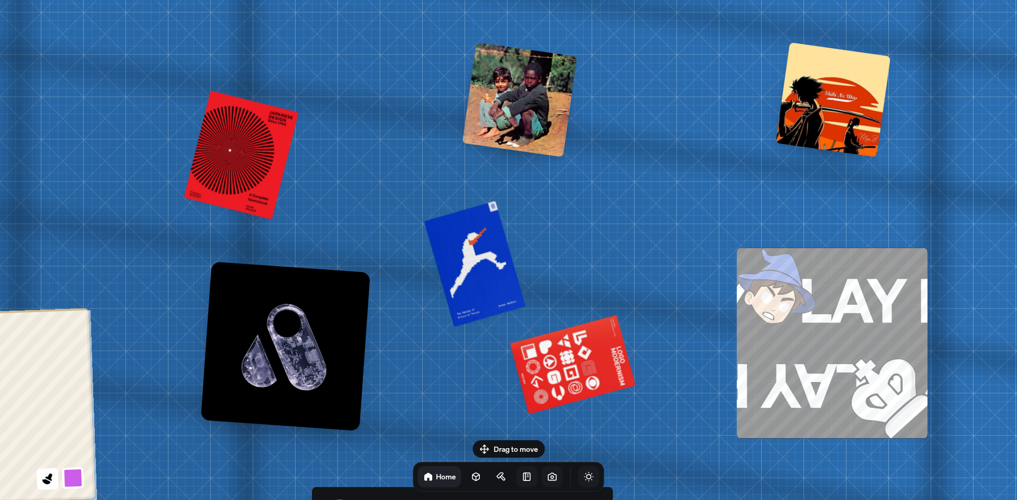
drag, startPoint x: 230, startPoint y: 203, endPoint x: 44, endPoint y: 230, distance: 187.3
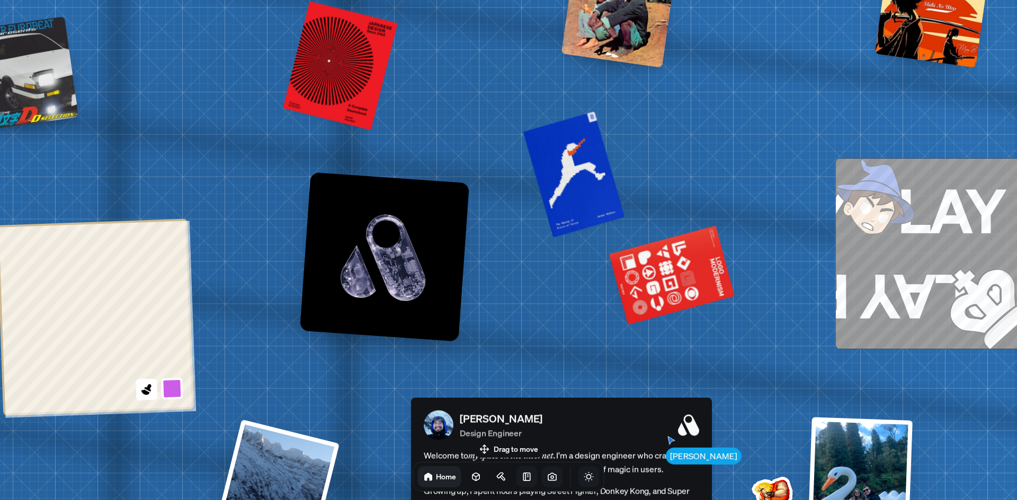
drag, startPoint x: 411, startPoint y: 129, endPoint x: 493, endPoint y: 61, distance: 106.1
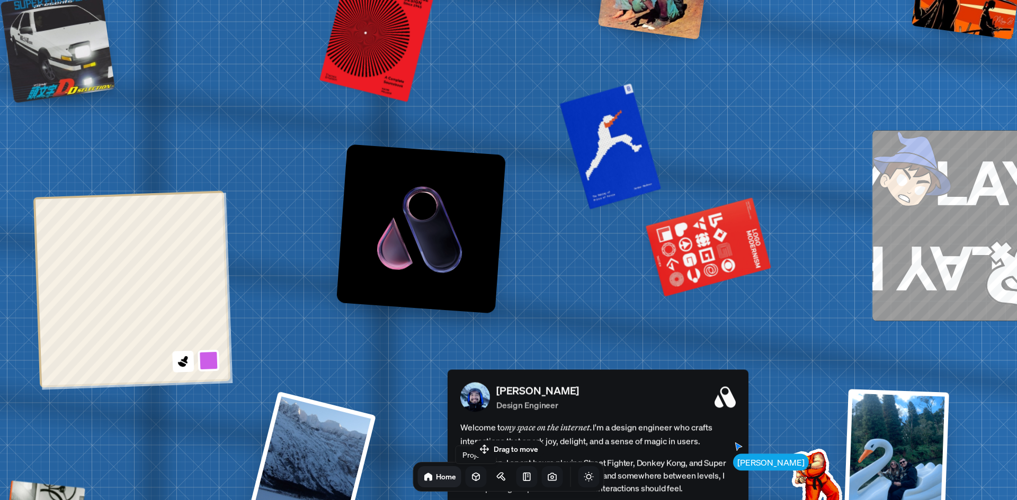
click at [471, 479] on icon at bounding box center [476, 477] width 11 height 11
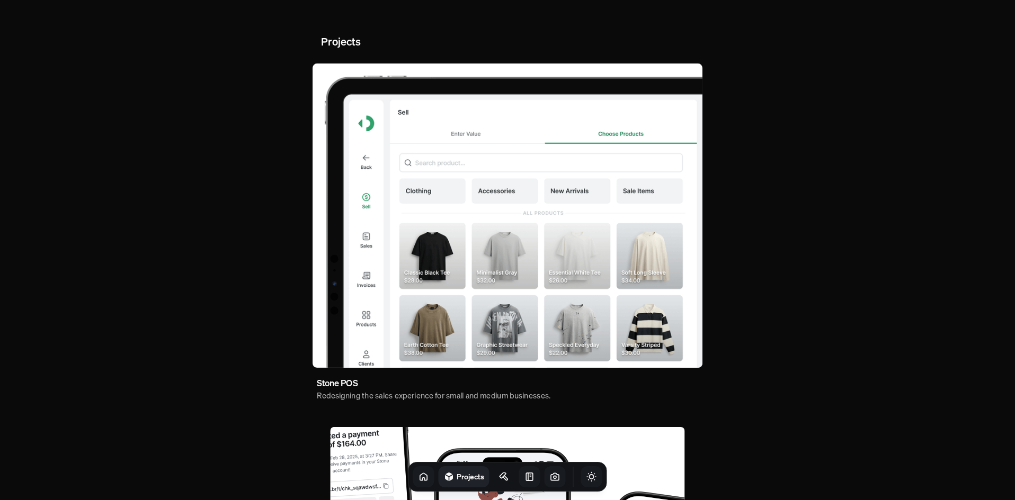
drag, startPoint x: 225, startPoint y: 303, endPoint x: 216, endPoint y: 159, distance: 143.8
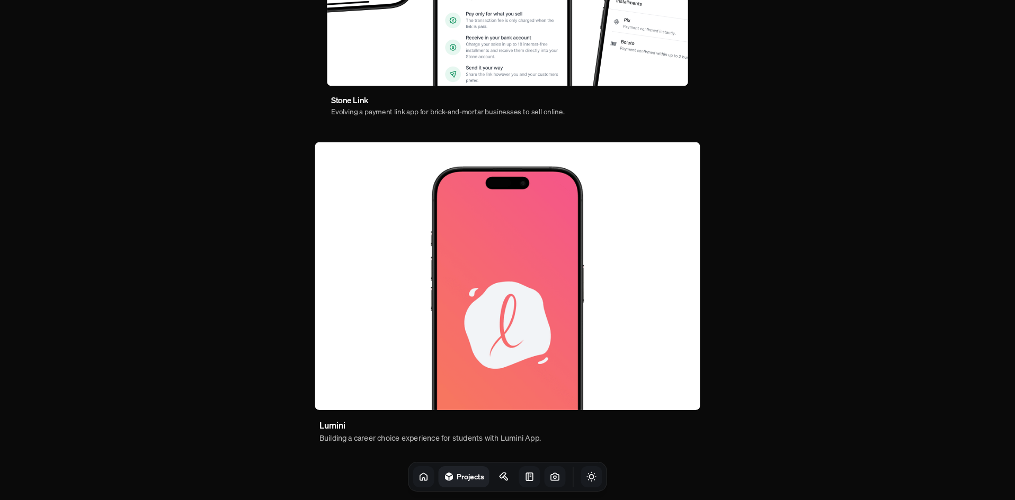
scroll to position [592, 0]
